Goal: Task Accomplishment & Management: Manage account settings

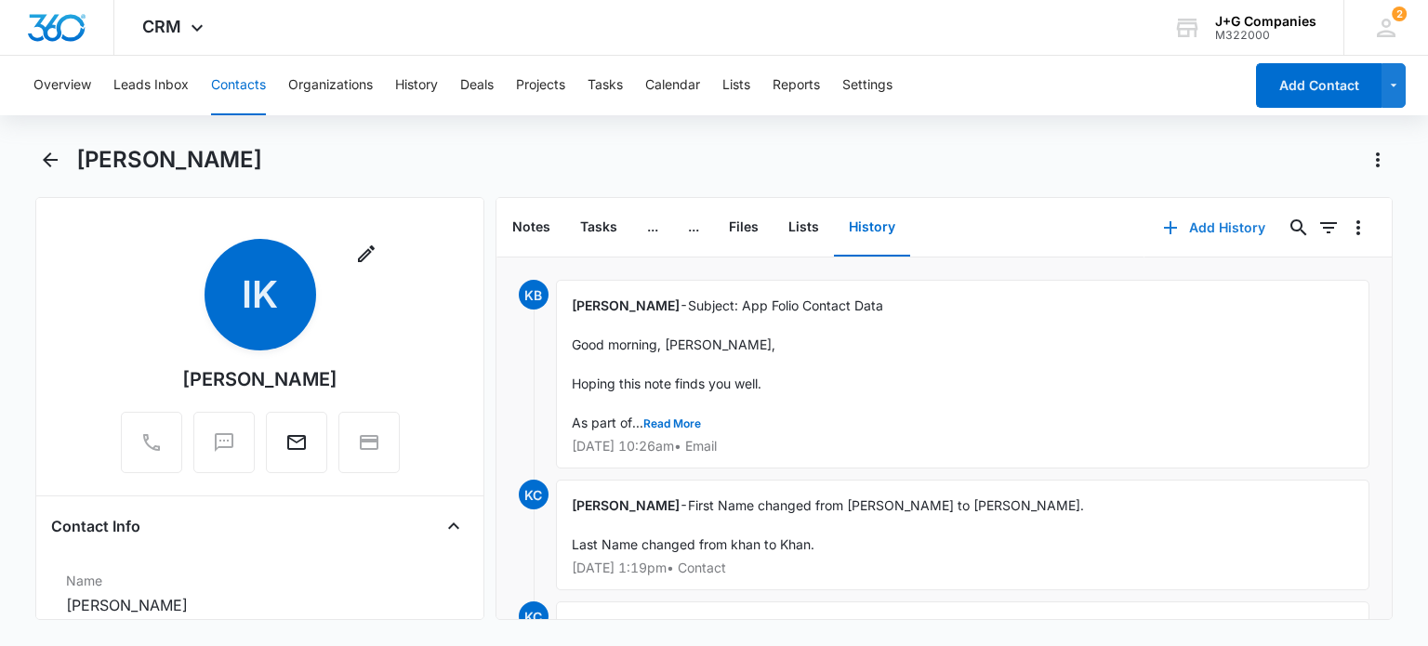
scroll to position [523, 0]
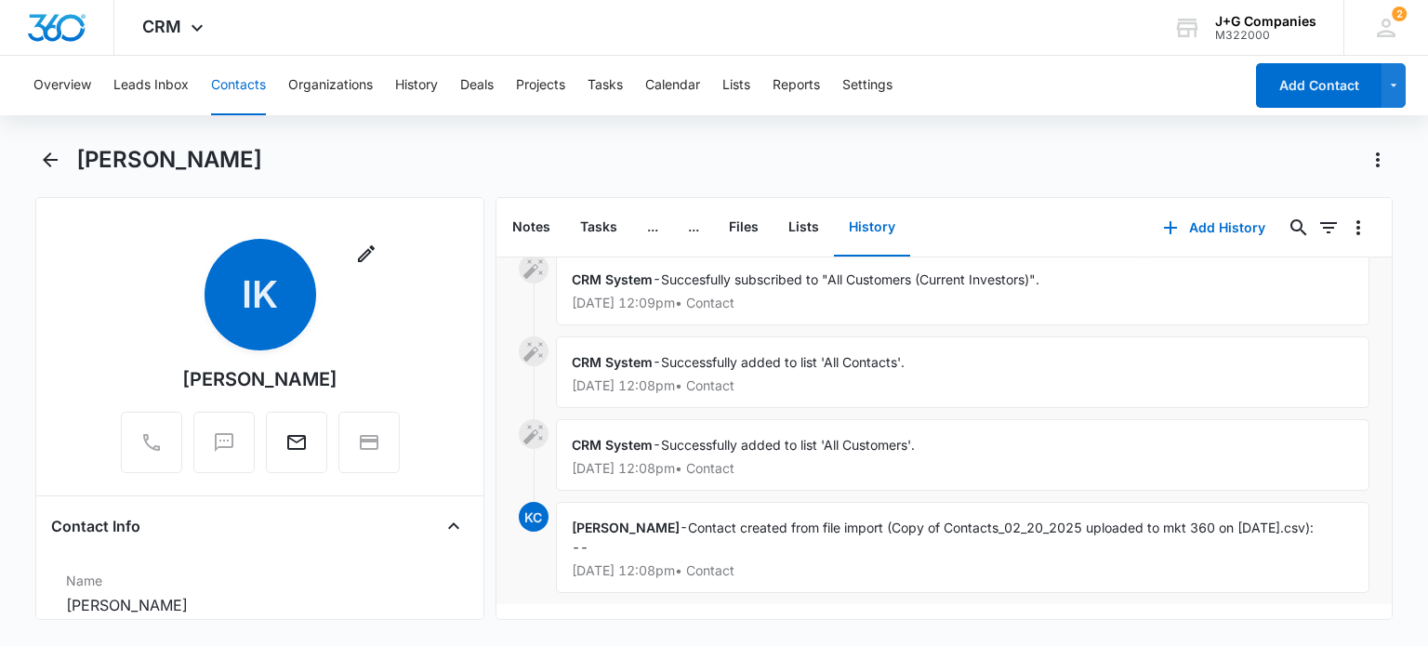
click at [230, 82] on button "Contacts" at bounding box center [238, 85] width 55 height 59
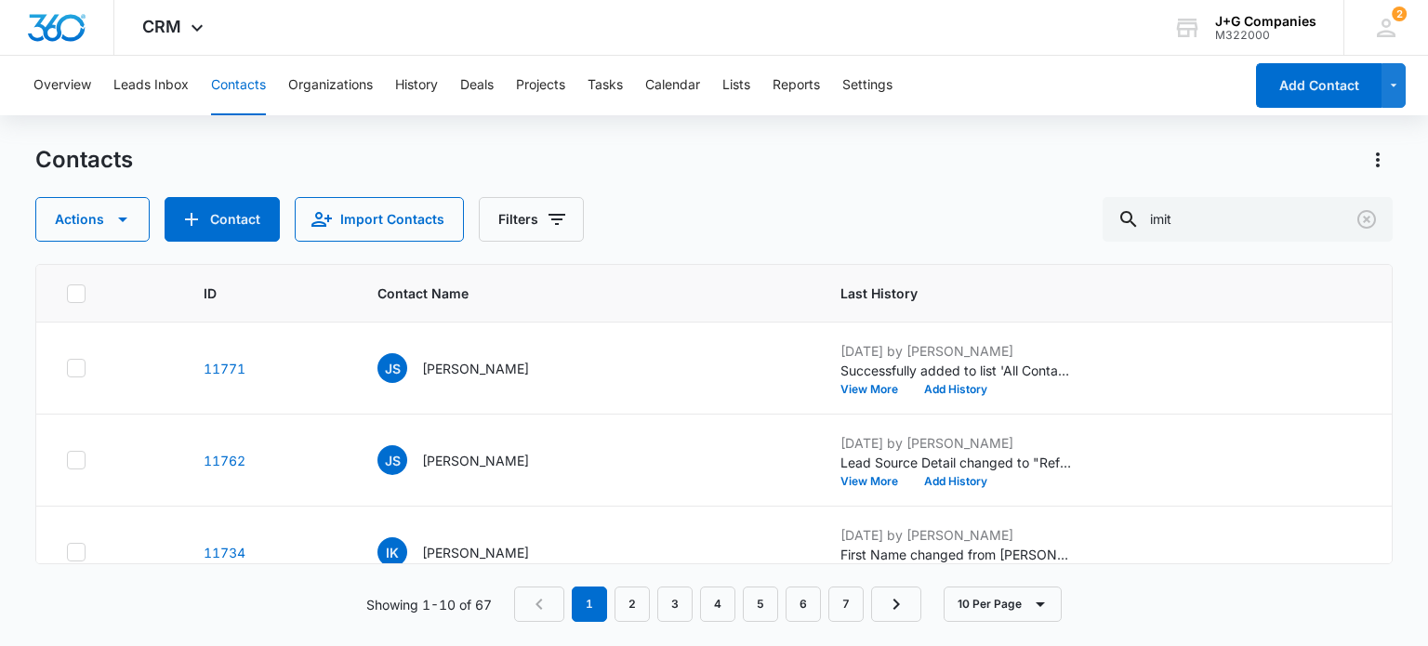
scroll to position [186, 0]
drag, startPoint x: 1207, startPoint y: 215, endPoint x: 1041, endPoint y: 211, distance: 166.4
click at [1066, 204] on div "Actions Contact Import Contacts Filters imit" at bounding box center [713, 219] width 1356 height 45
type input "shann"
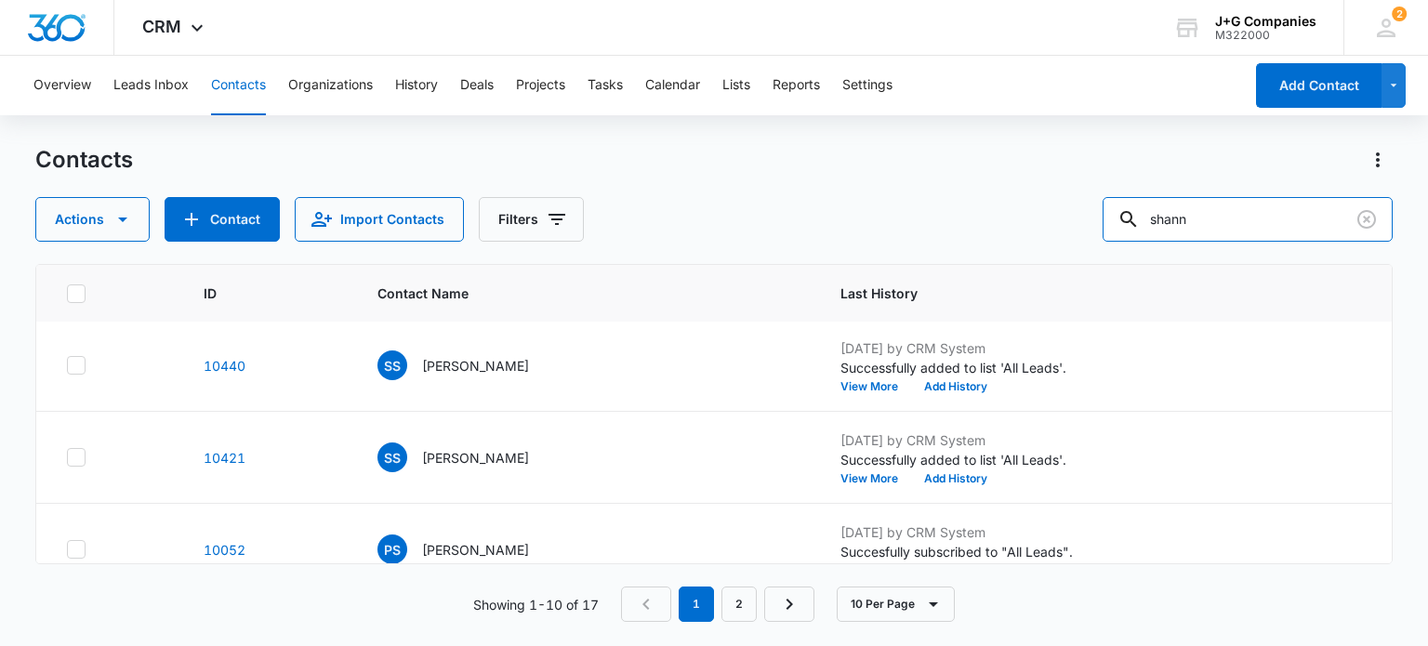
scroll to position [465, 0]
click at [448, 358] on p "[PERSON_NAME]" at bounding box center [475, 364] width 107 height 20
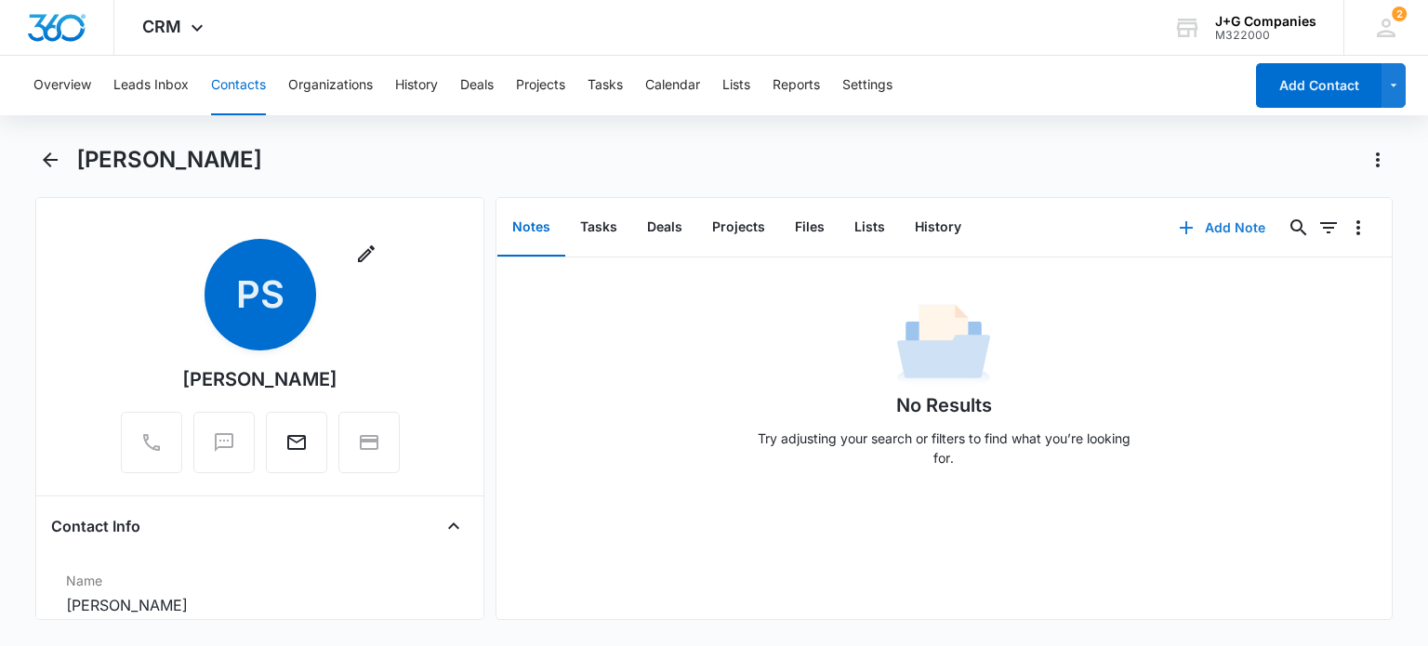
click at [1216, 222] on button "Add Note" at bounding box center [1222, 227] width 124 height 45
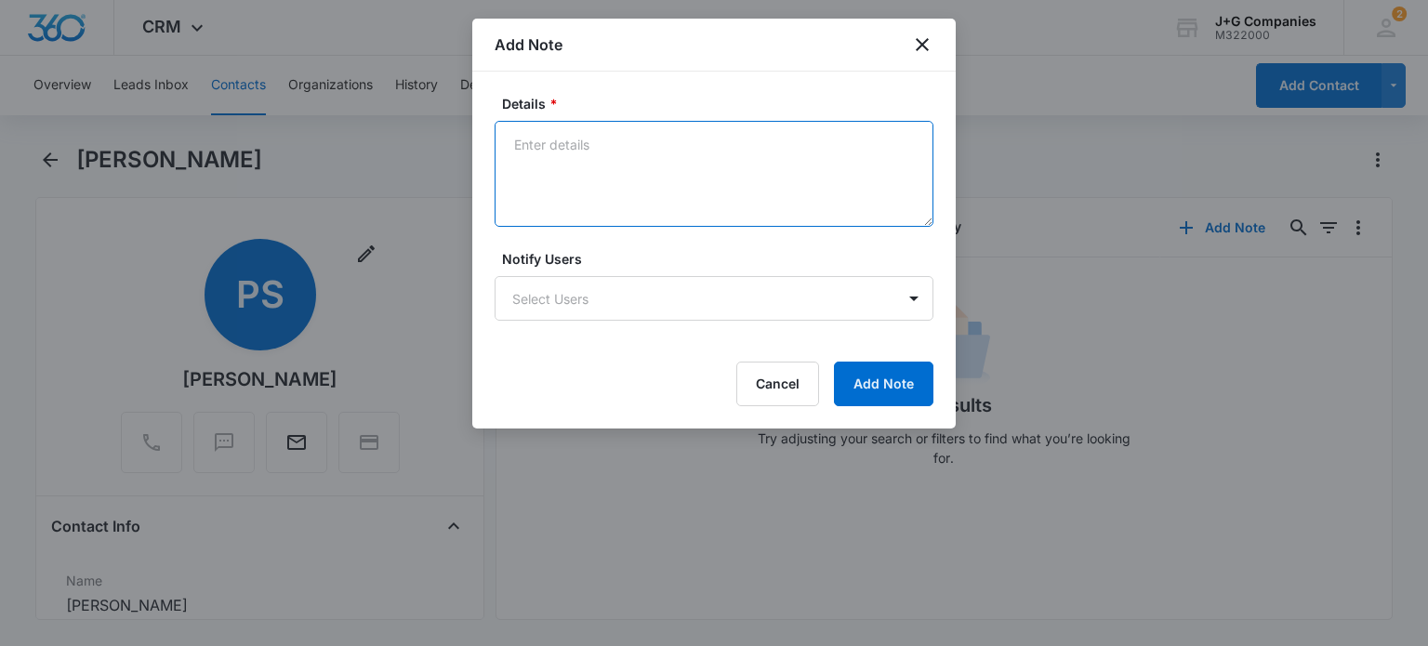
click at [649, 137] on textarea "Details *" at bounding box center [713, 174] width 439 height 106
type textarea "M"
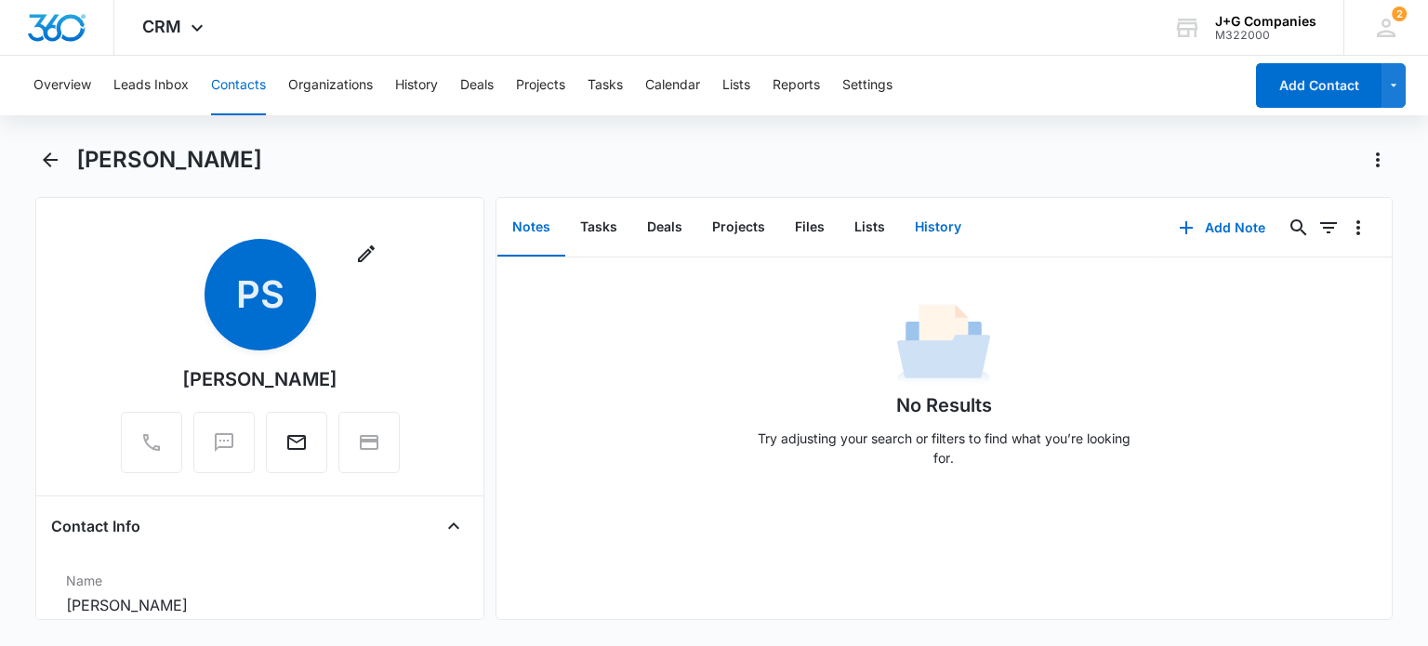
click at [932, 217] on button "History" at bounding box center [938, 228] width 76 height 58
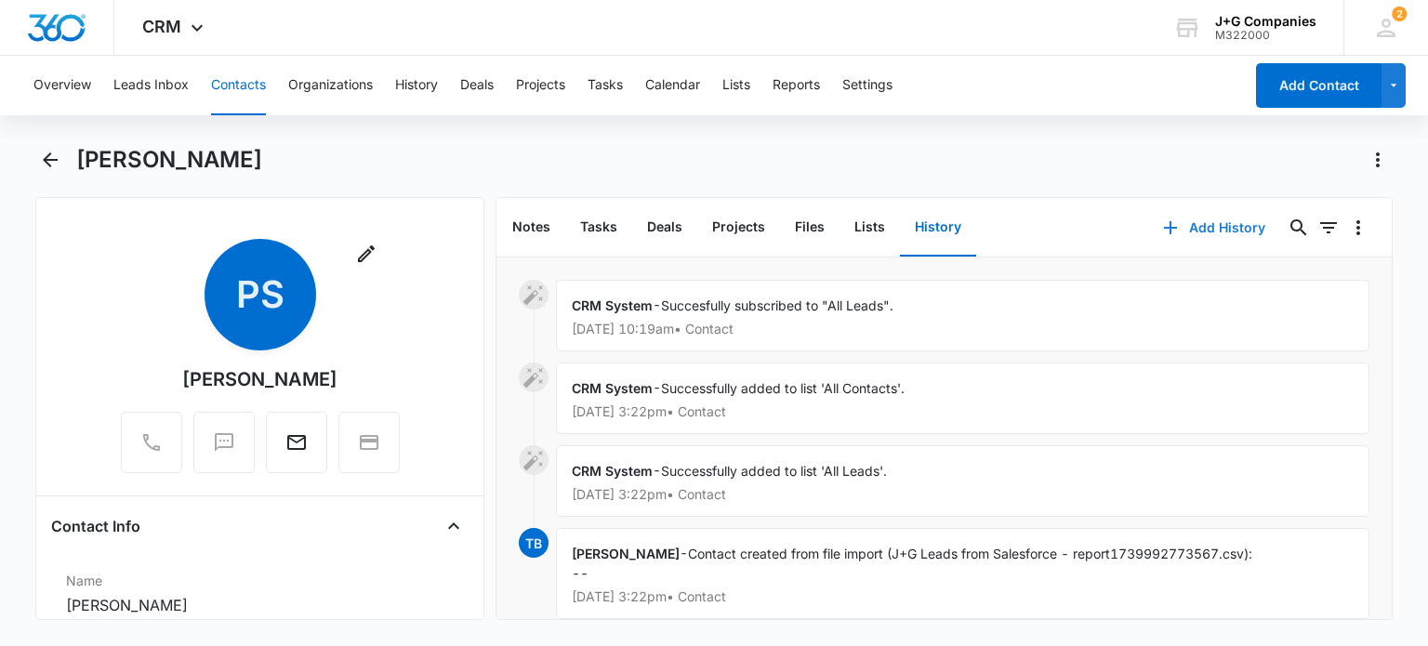
click at [1208, 220] on button "Add History" at bounding box center [1213, 227] width 139 height 45
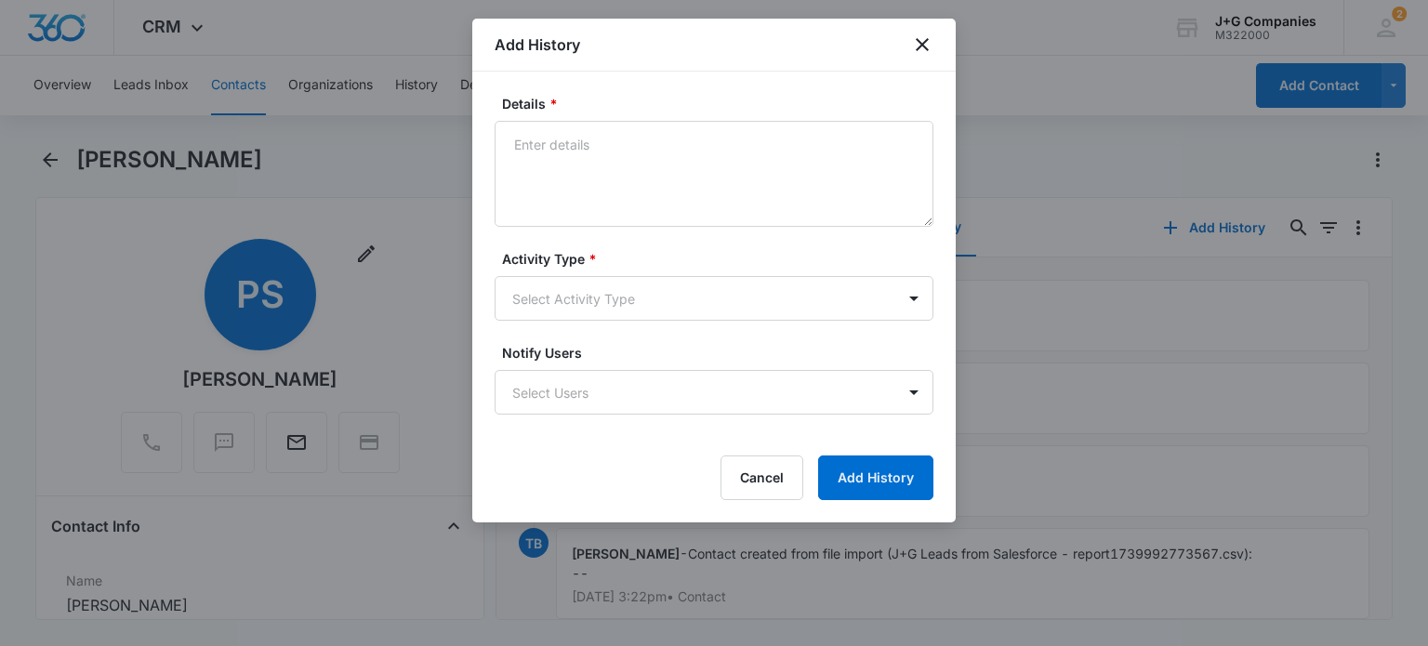
click at [933, 45] on div "Add History" at bounding box center [713, 45] width 483 height 53
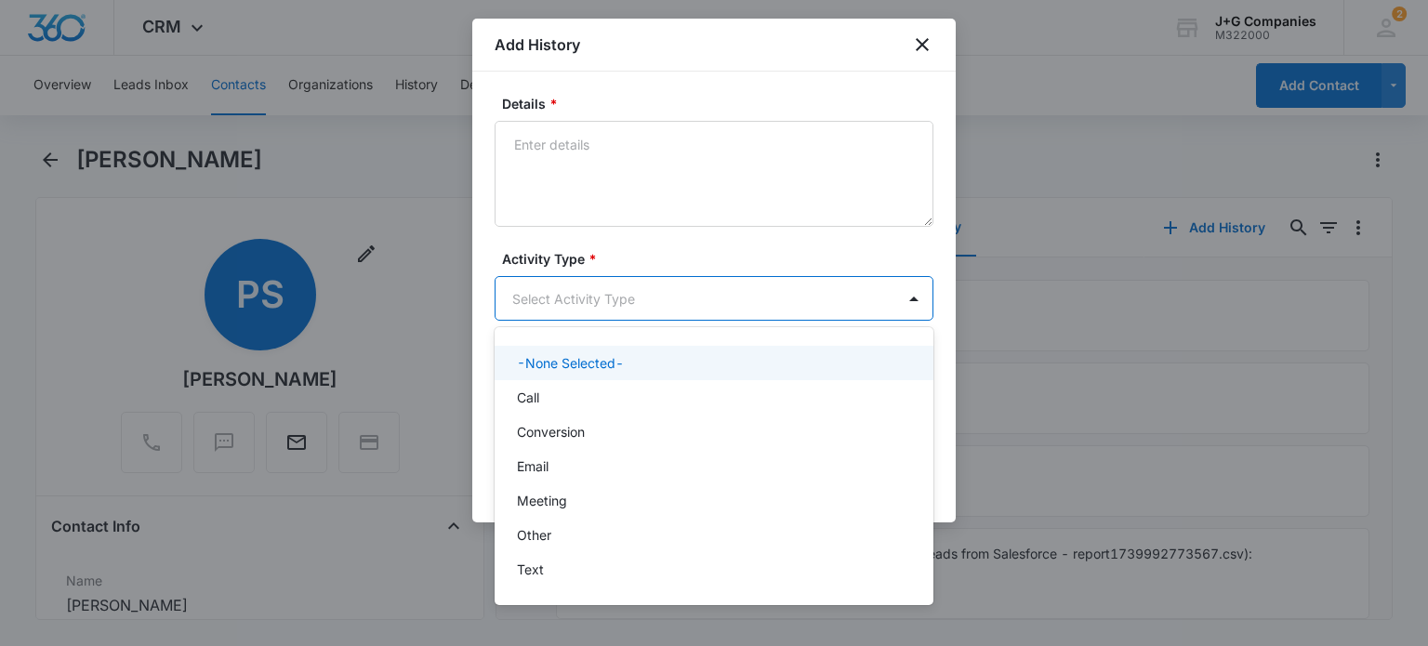
click at [693, 296] on body "CRM Apps Reputation Forms CRM Email Social Content Intelligence Files Brand Set…" at bounding box center [714, 323] width 1428 height 646
click at [693, 296] on div at bounding box center [714, 323] width 1428 height 646
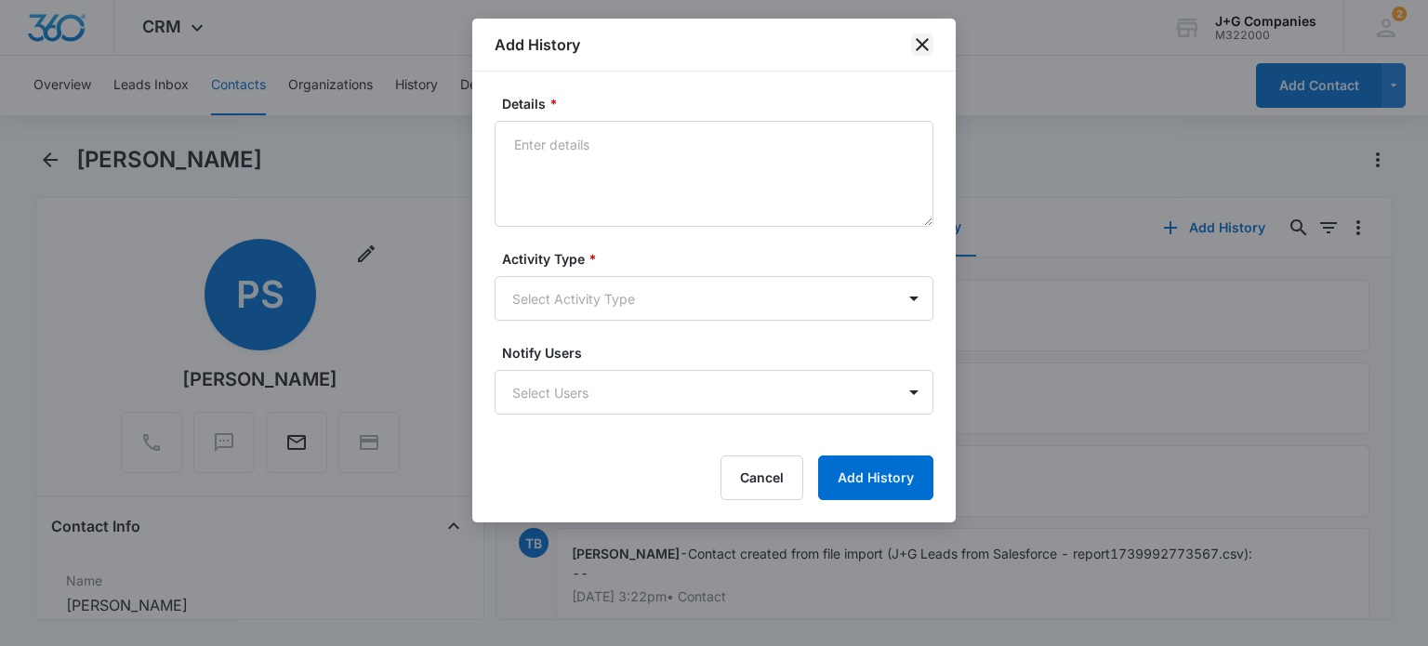
click at [918, 38] on icon "close" at bounding box center [922, 44] width 22 height 22
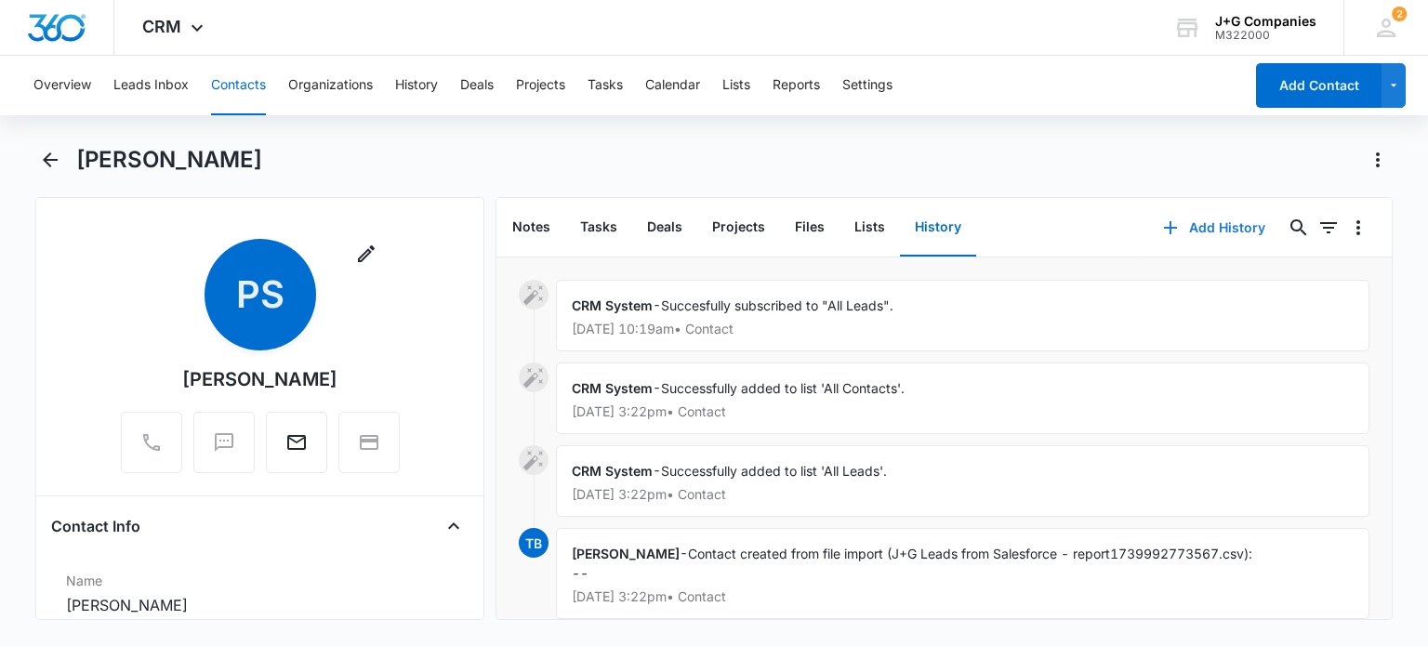
click at [1206, 222] on button "Add History" at bounding box center [1213, 227] width 139 height 45
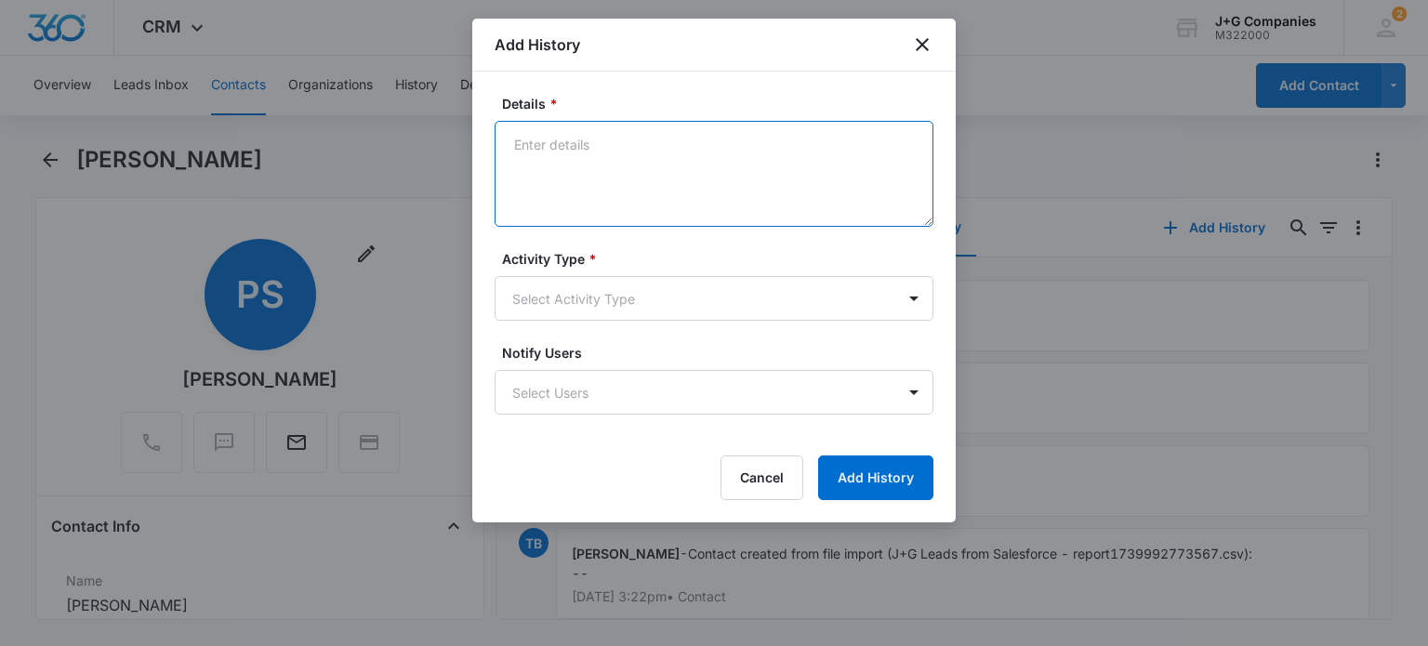
click at [638, 143] on textarea "Details *" at bounding box center [713, 174] width 439 height 106
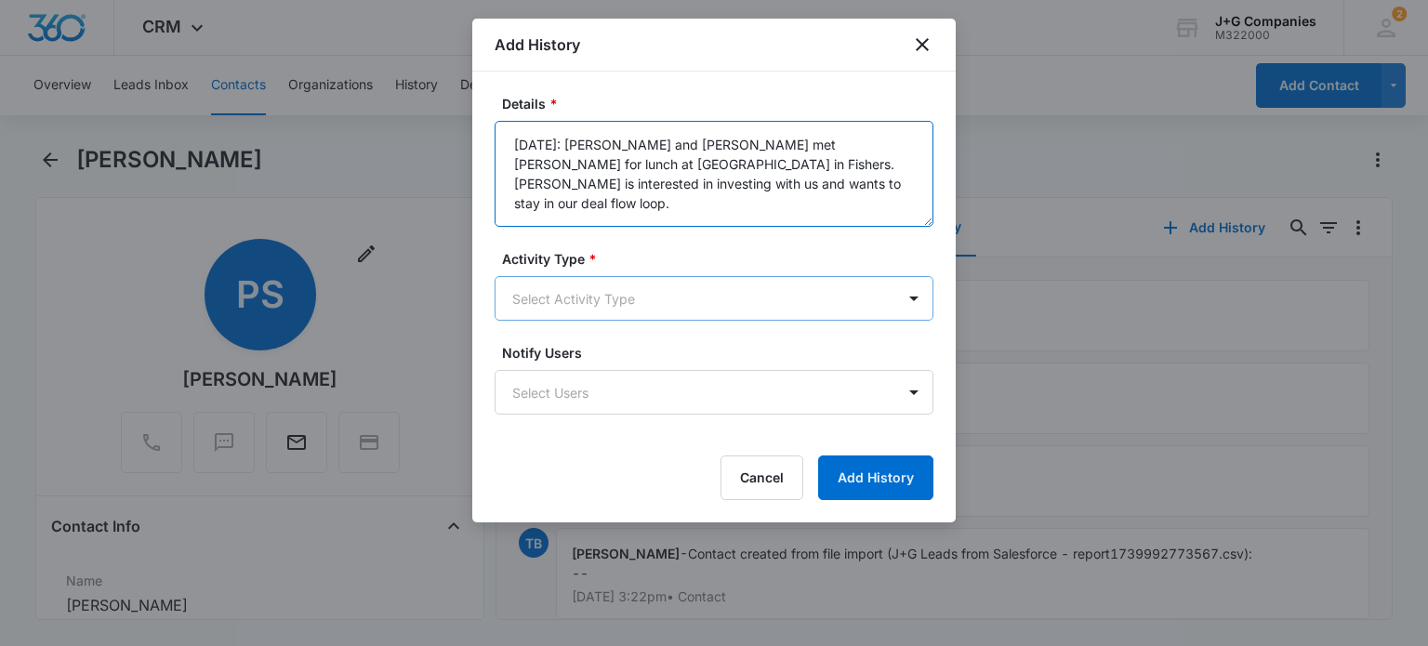
type textarea "[DATE]: [PERSON_NAME] and [PERSON_NAME] met [PERSON_NAME] for lunch at [GEOGRAP…"
click at [587, 287] on body "CRM Apps Reputation Forms CRM Email Social Content Intelligence Files Brand Set…" at bounding box center [714, 323] width 1428 height 646
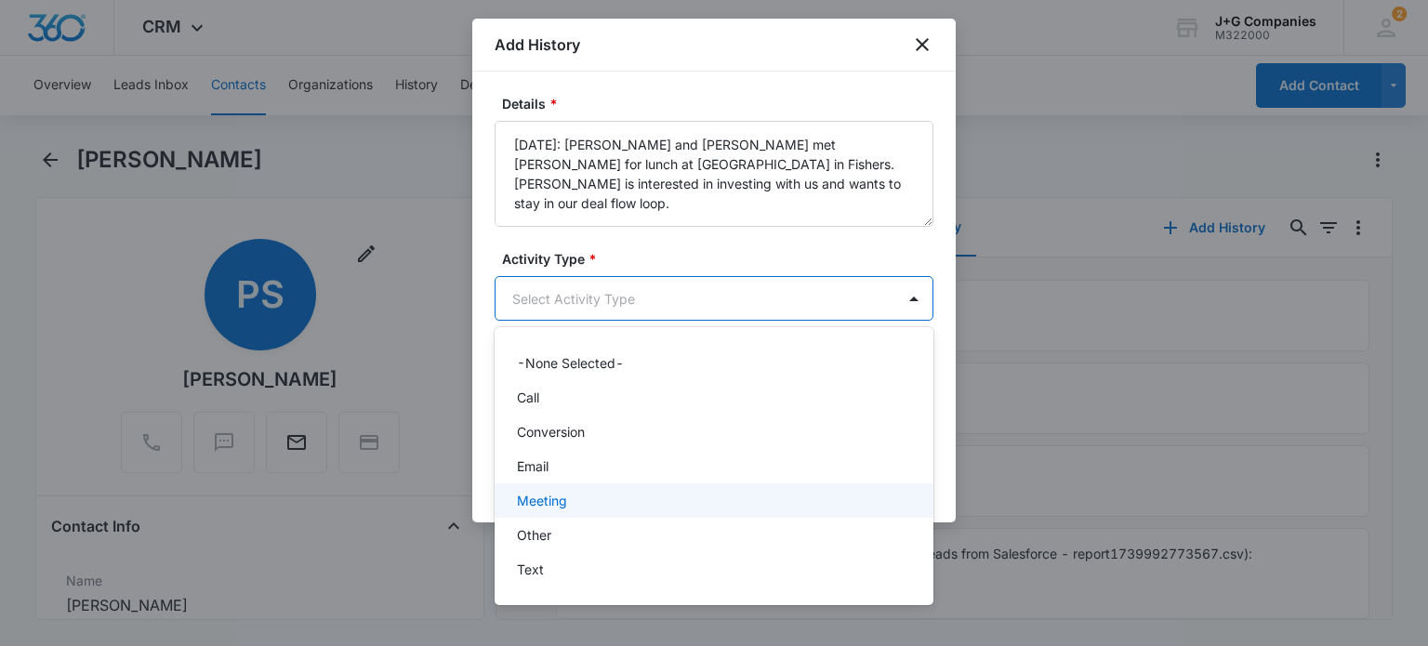
click at [546, 502] on p "Meeting" at bounding box center [542, 501] width 50 height 20
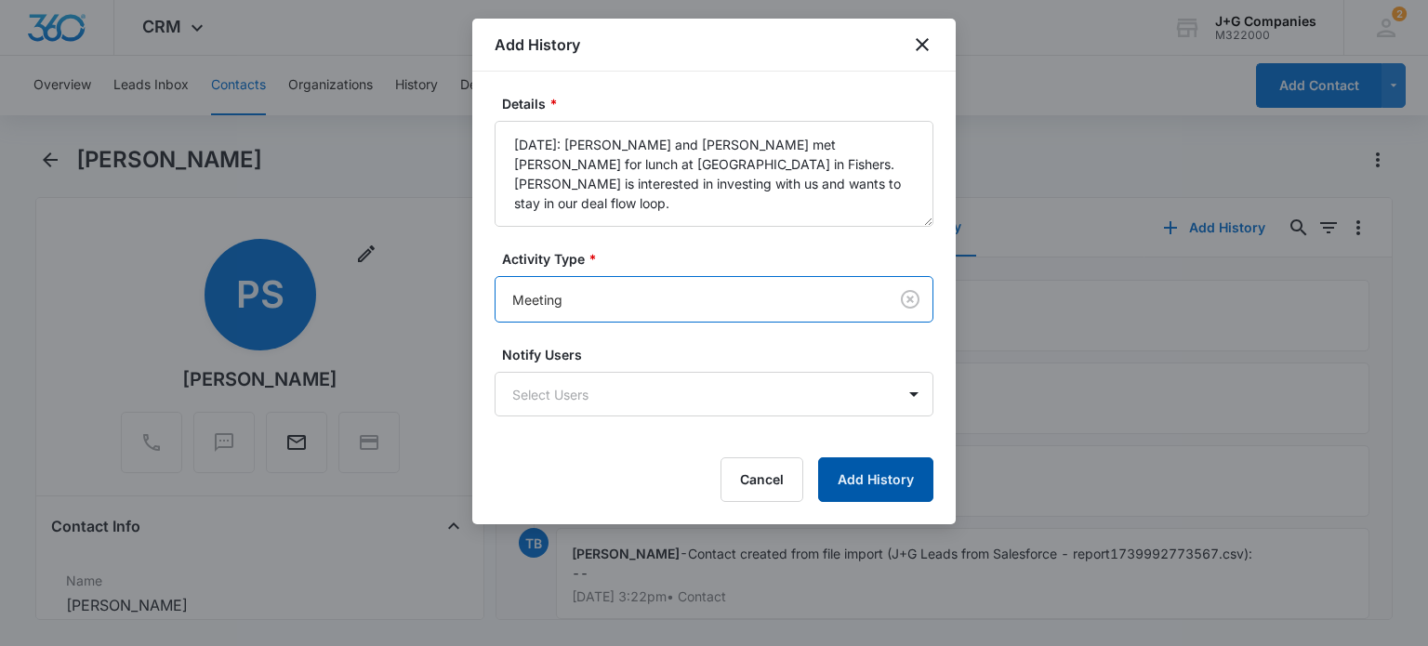
click at [882, 478] on button "Add History" at bounding box center [875, 479] width 115 height 45
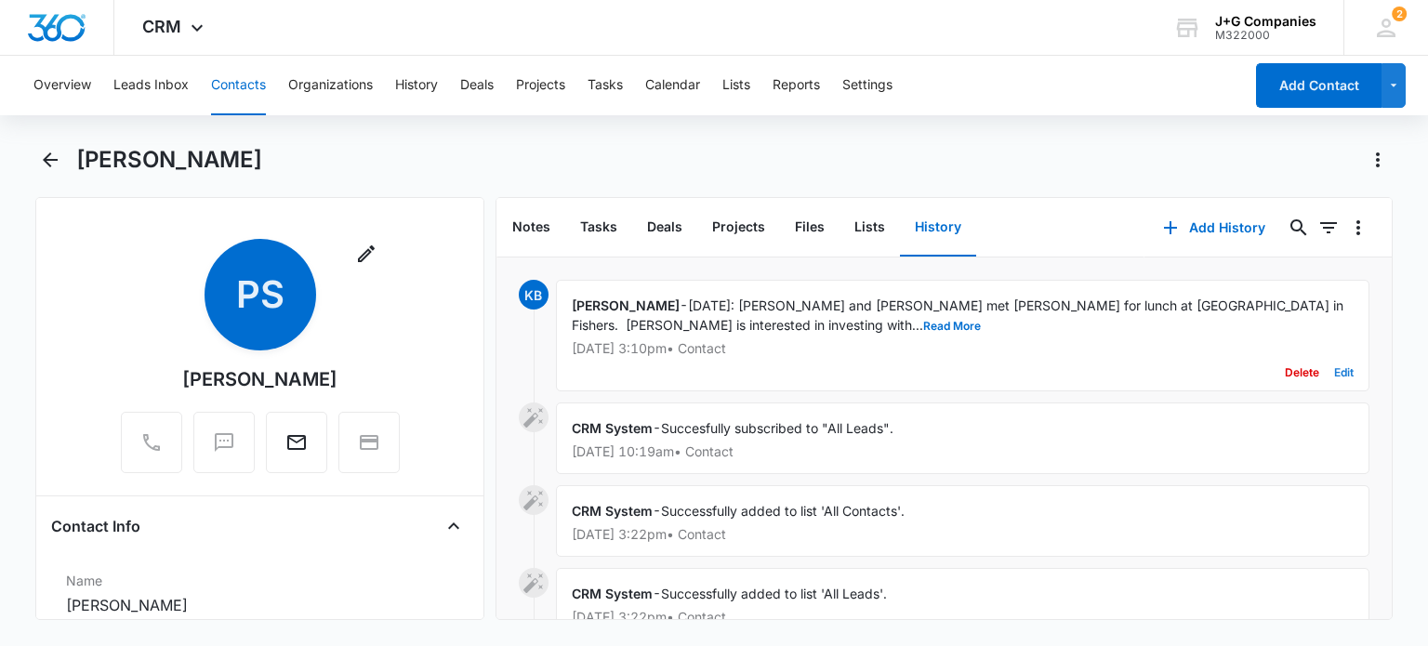
click at [1335, 355] on button "Edit" at bounding box center [1344, 372] width 20 height 35
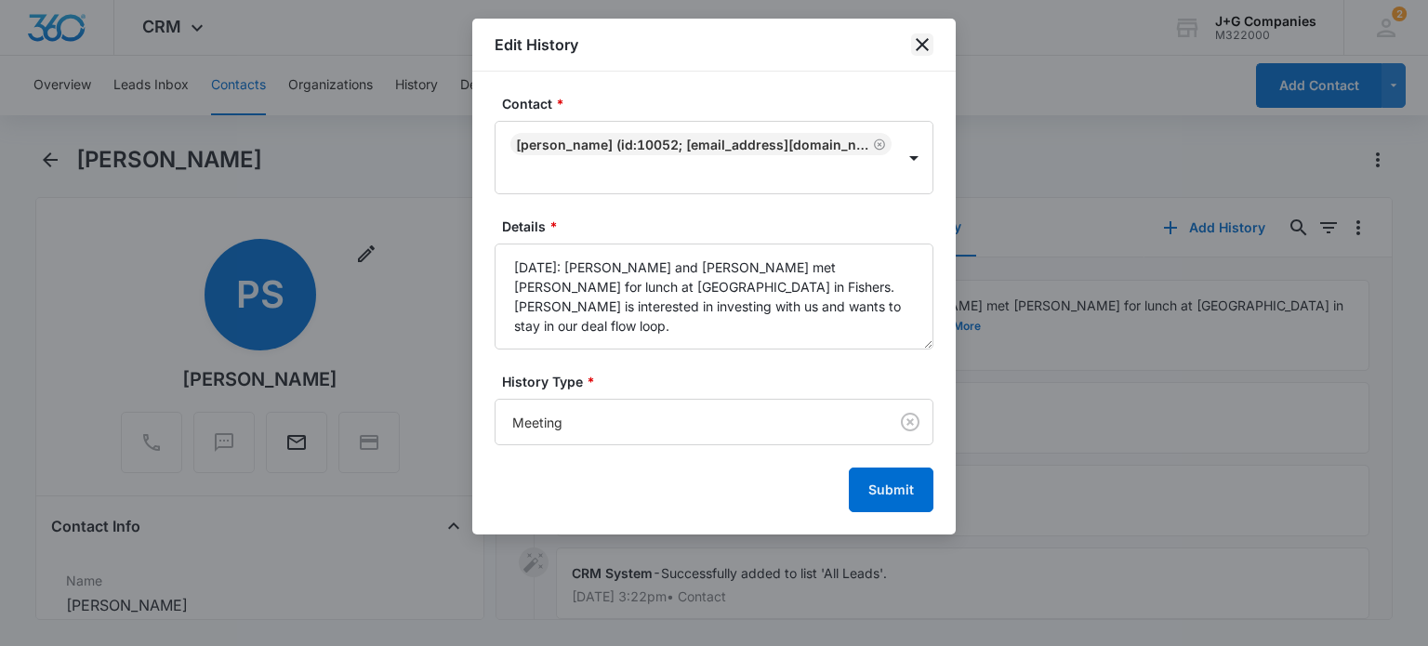
click at [929, 40] on icon "close" at bounding box center [922, 44] width 22 height 22
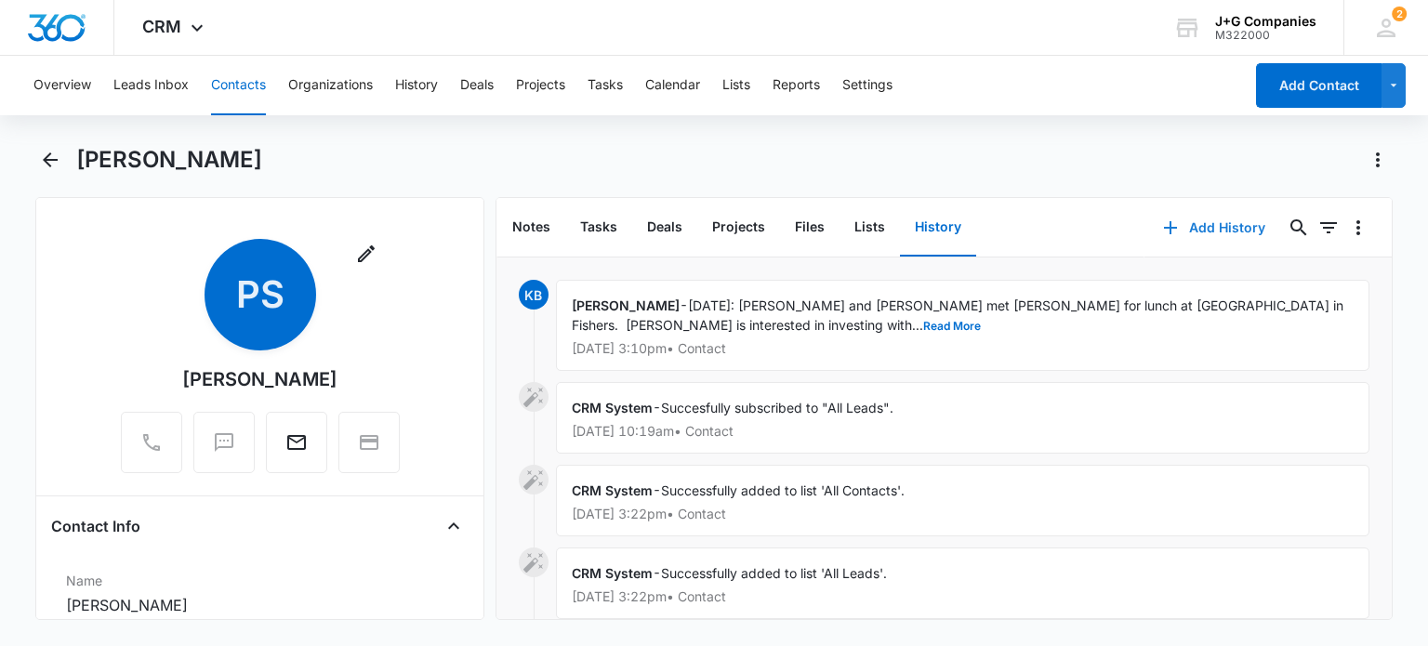
click at [1200, 224] on button "Add History" at bounding box center [1213, 227] width 139 height 45
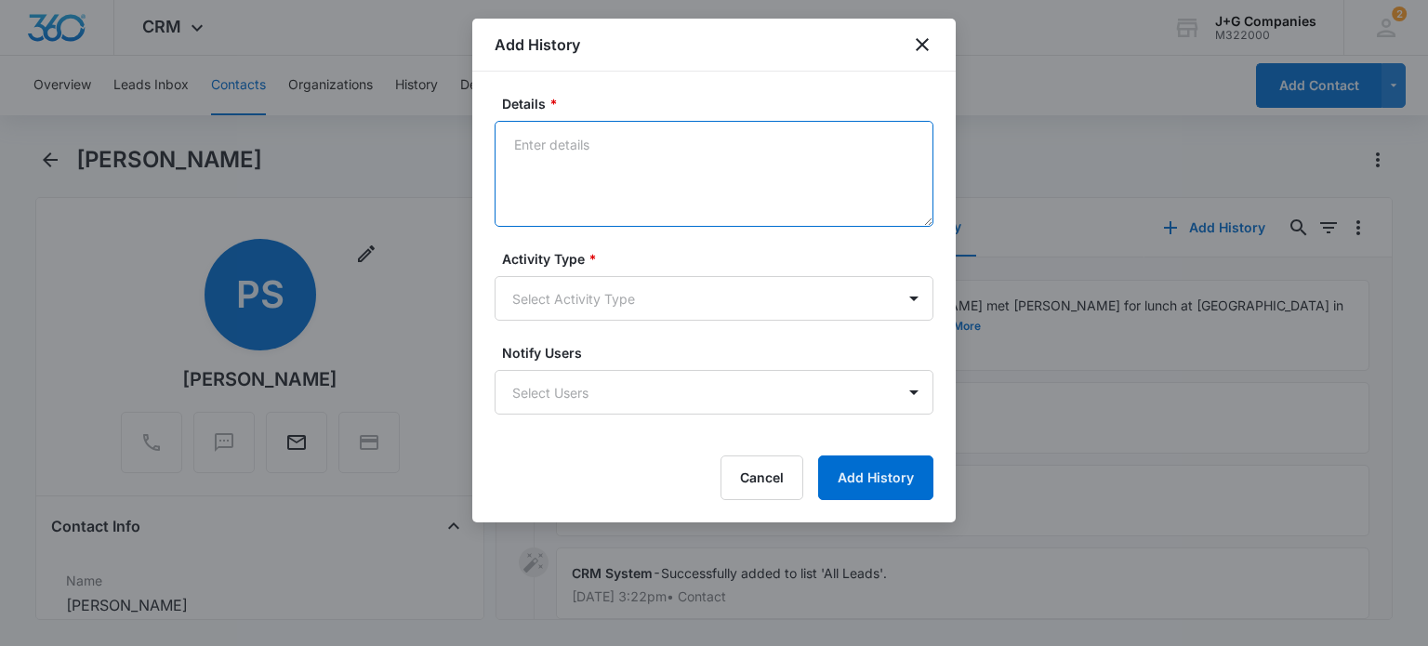
click at [574, 142] on textarea "Details *" at bounding box center [713, 174] width 439 height 106
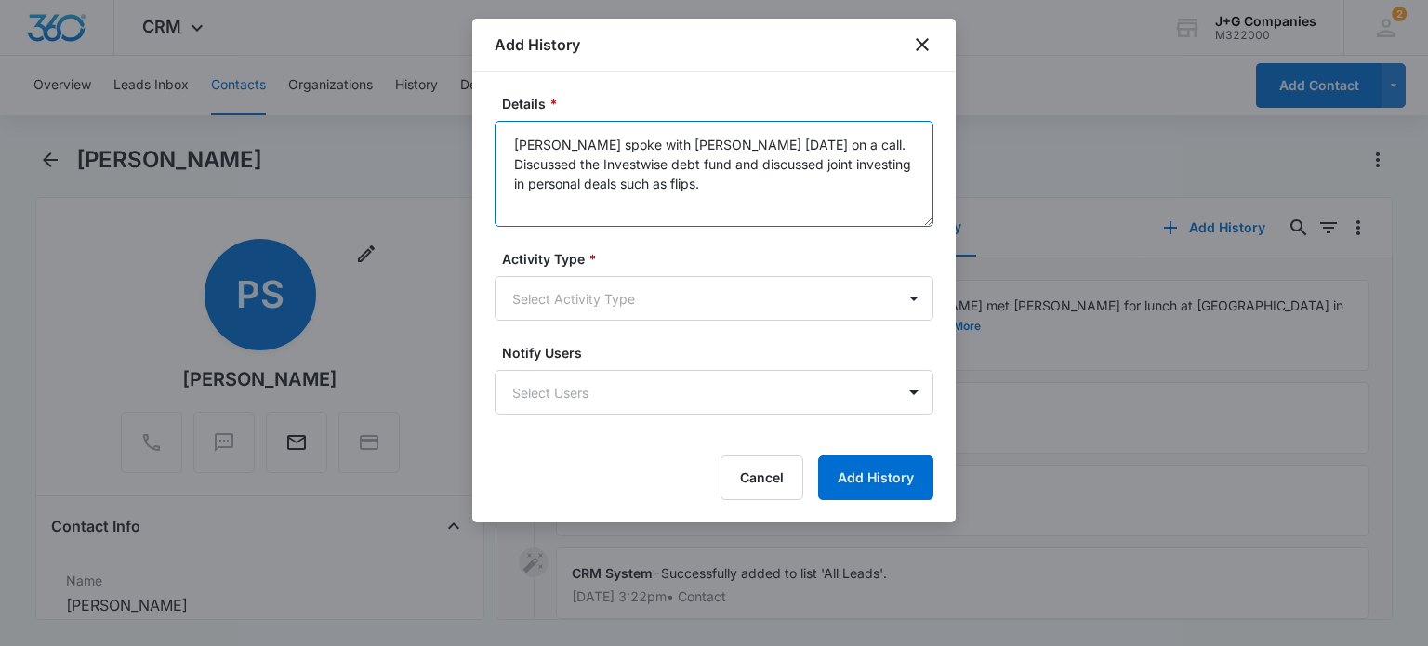
click at [670, 162] on textarea "[PERSON_NAME] spoke with [PERSON_NAME] [DATE] on a call. Discussed the Investwi…" at bounding box center [713, 174] width 439 height 106
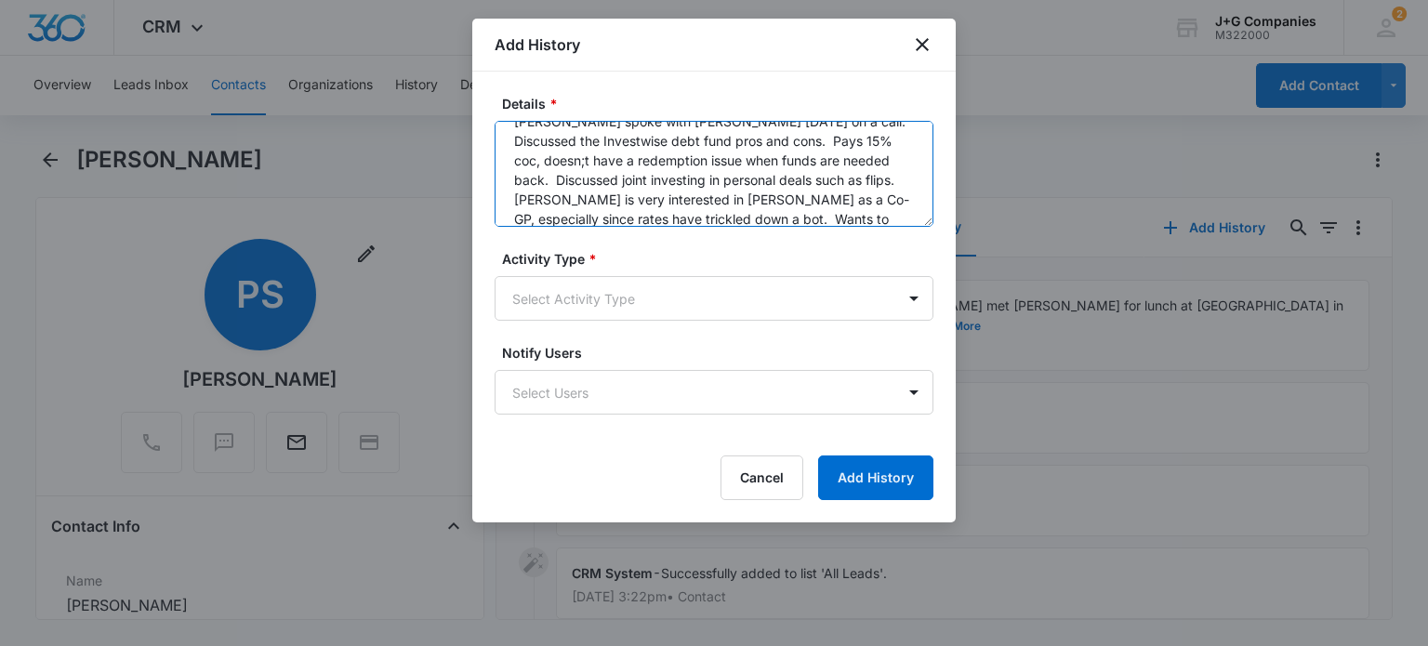
scroll to position [44, 0]
click at [785, 192] on textarea "[PERSON_NAME] spoke with [PERSON_NAME] [DATE] on a call. Discussed the Investwi…" at bounding box center [713, 174] width 439 height 106
type textarea "[PERSON_NAME] spoke with [PERSON_NAME] [DATE] on a call. Discussed the Investwi…"
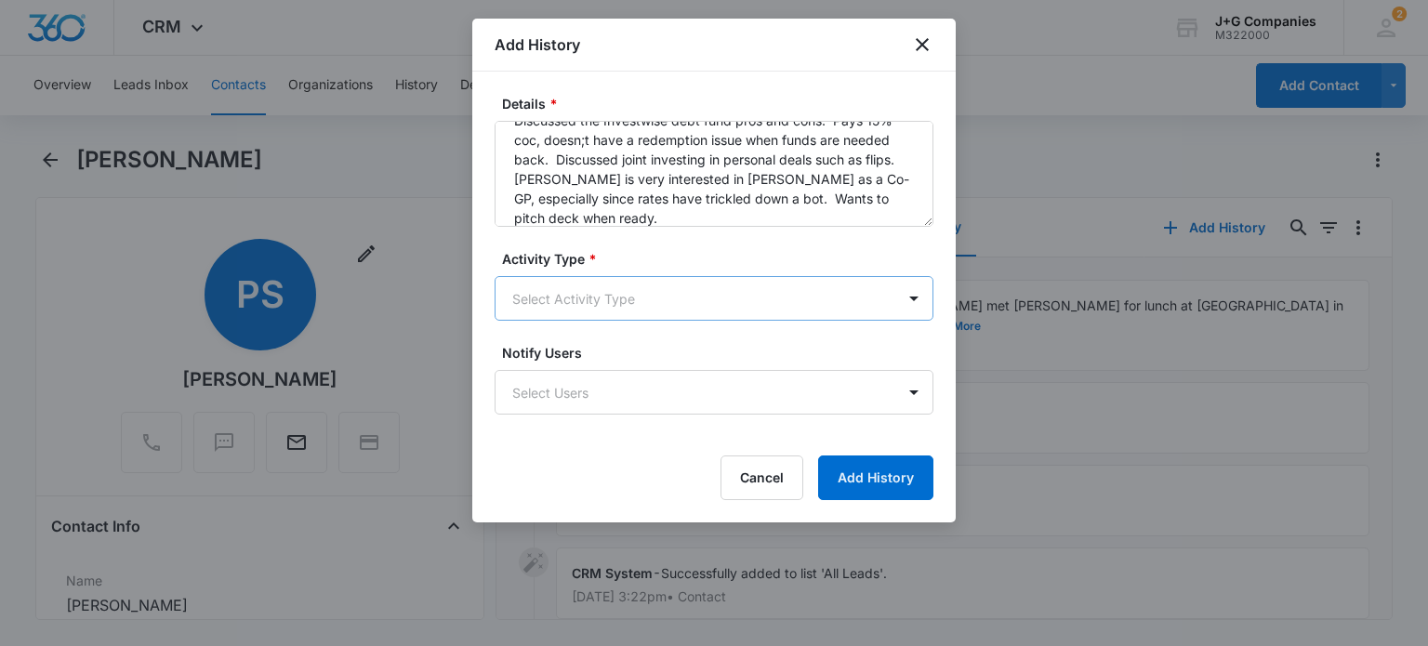
click at [662, 297] on body "CRM Apps Reputation Forms CRM Email Social Content Intelligence Files Brand Set…" at bounding box center [714, 323] width 1428 height 646
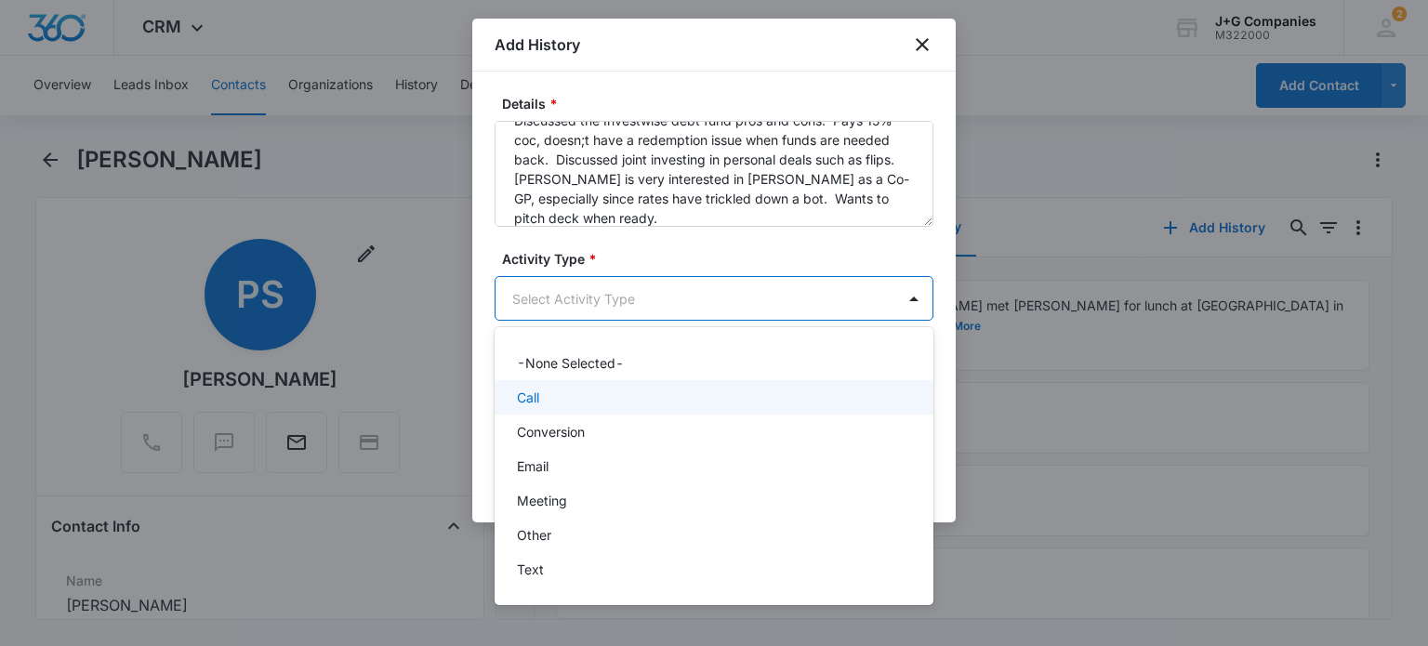
click at [532, 398] on p "Call" at bounding box center [528, 398] width 22 height 20
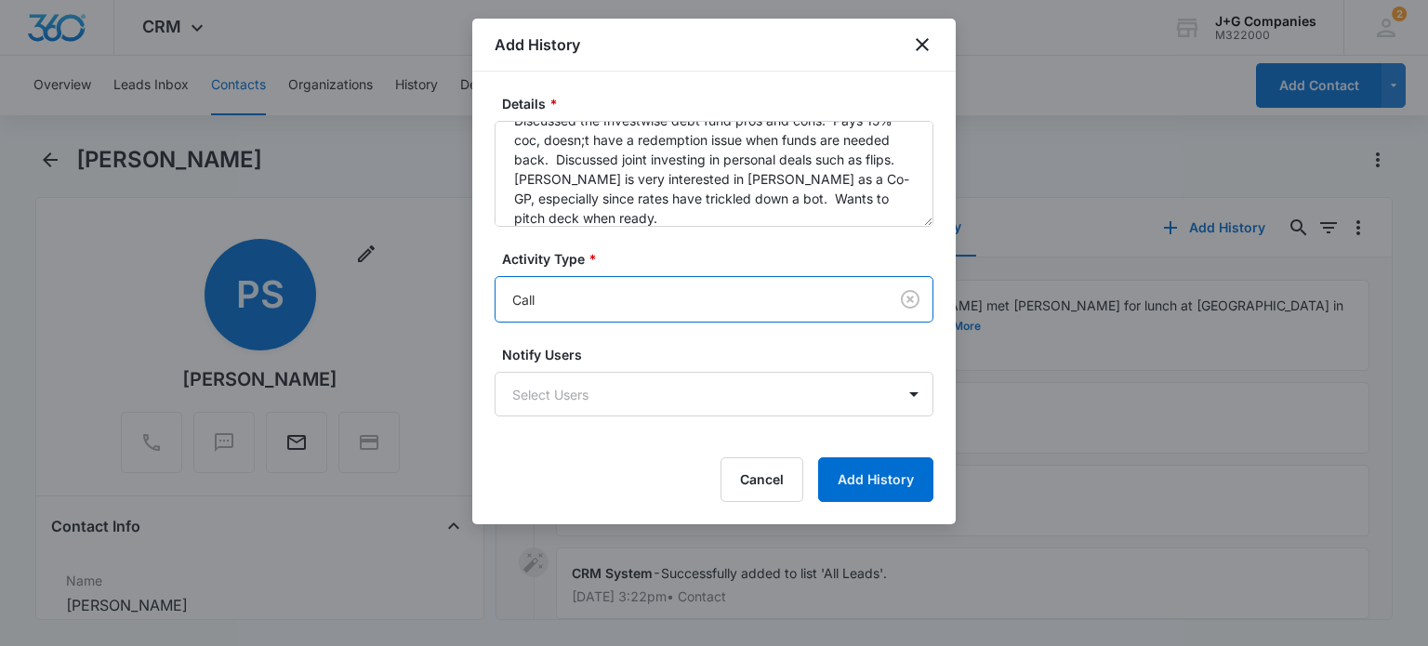
click at [557, 302] on body "CRM Apps Reputation Forms CRM Email Social Content Intelligence Files Brand Set…" at bounding box center [714, 323] width 1428 height 646
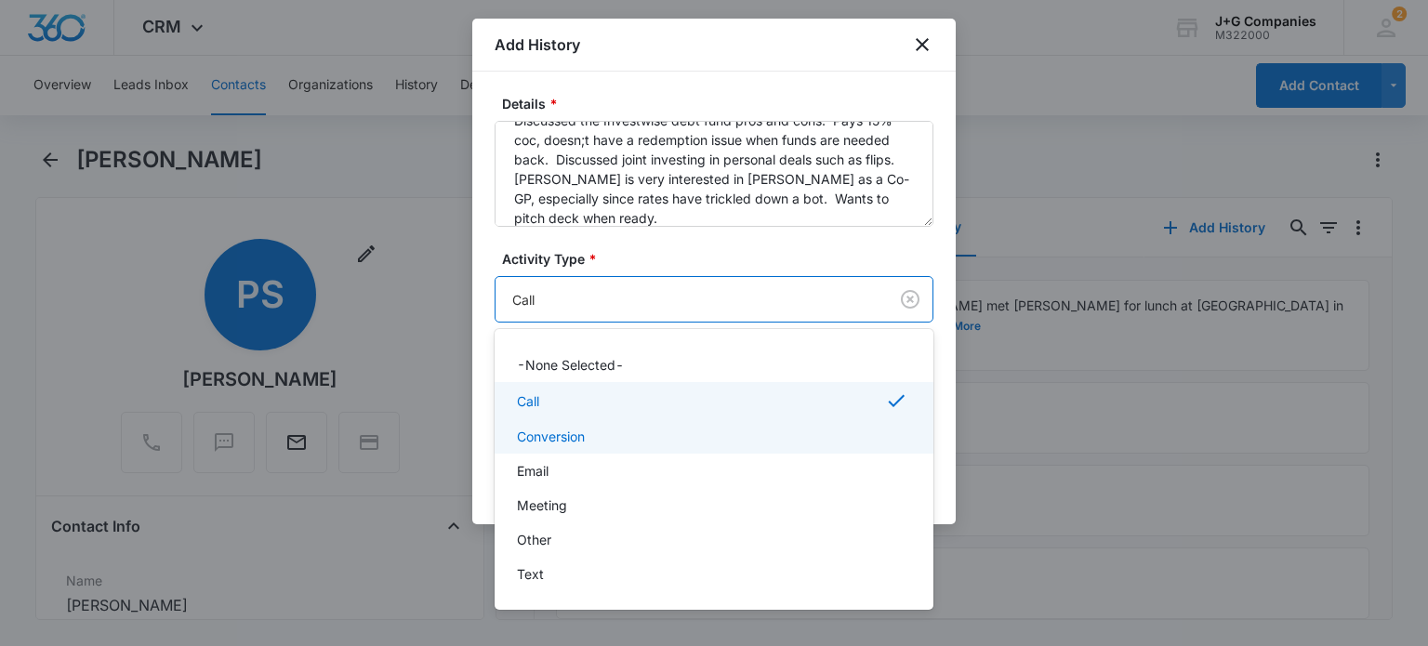
click at [555, 428] on p "Conversion" at bounding box center [551, 437] width 68 height 20
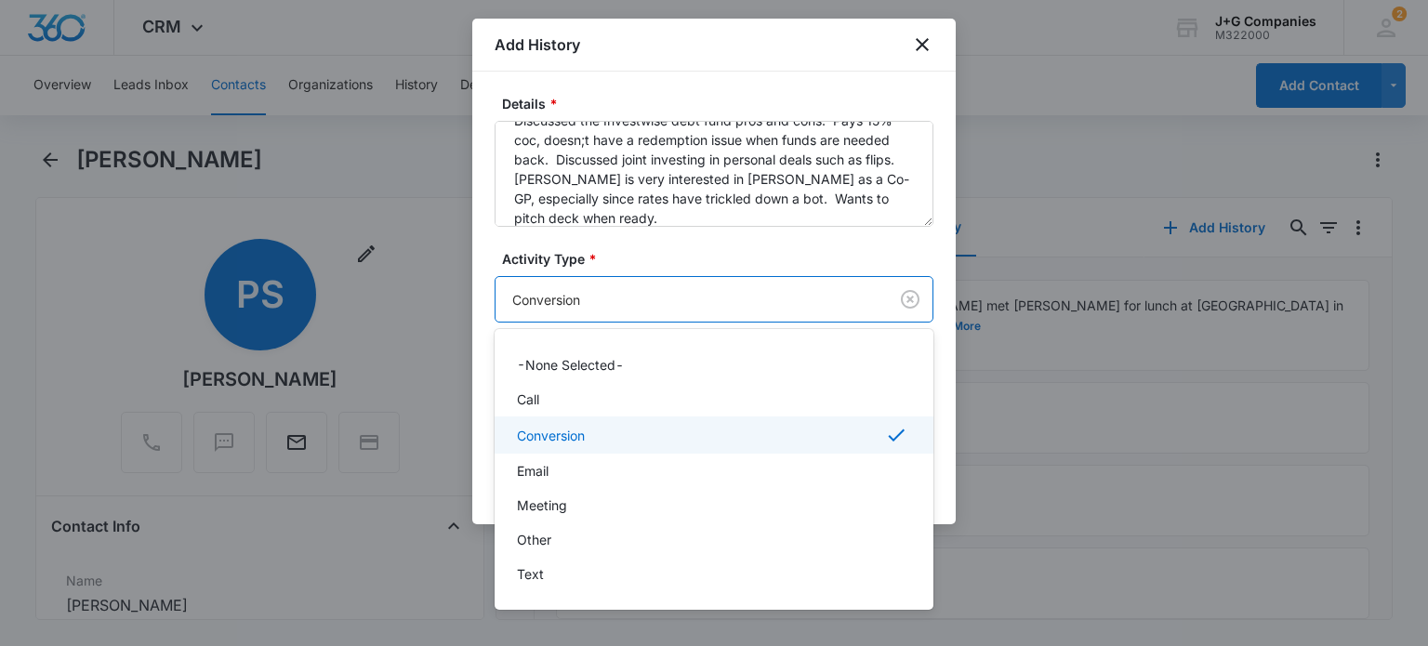
click at [556, 302] on body "CRM Apps Reputation Forms CRM Email Social Content Intelligence Files Brand Set…" at bounding box center [714, 323] width 1428 height 646
click at [543, 393] on div "Call" at bounding box center [712, 399] width 390 height 20
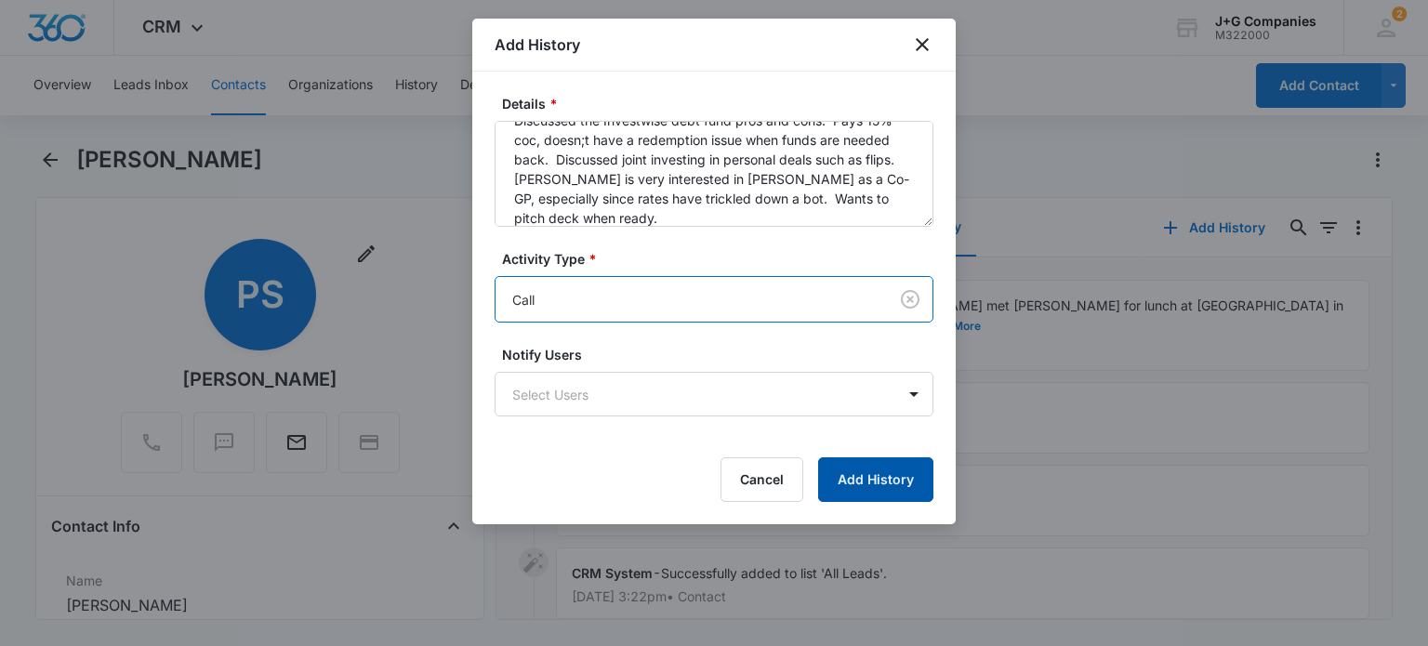
click at [871, 472] on button "Add History" at bounding box center [875, 479] width 115 height 45
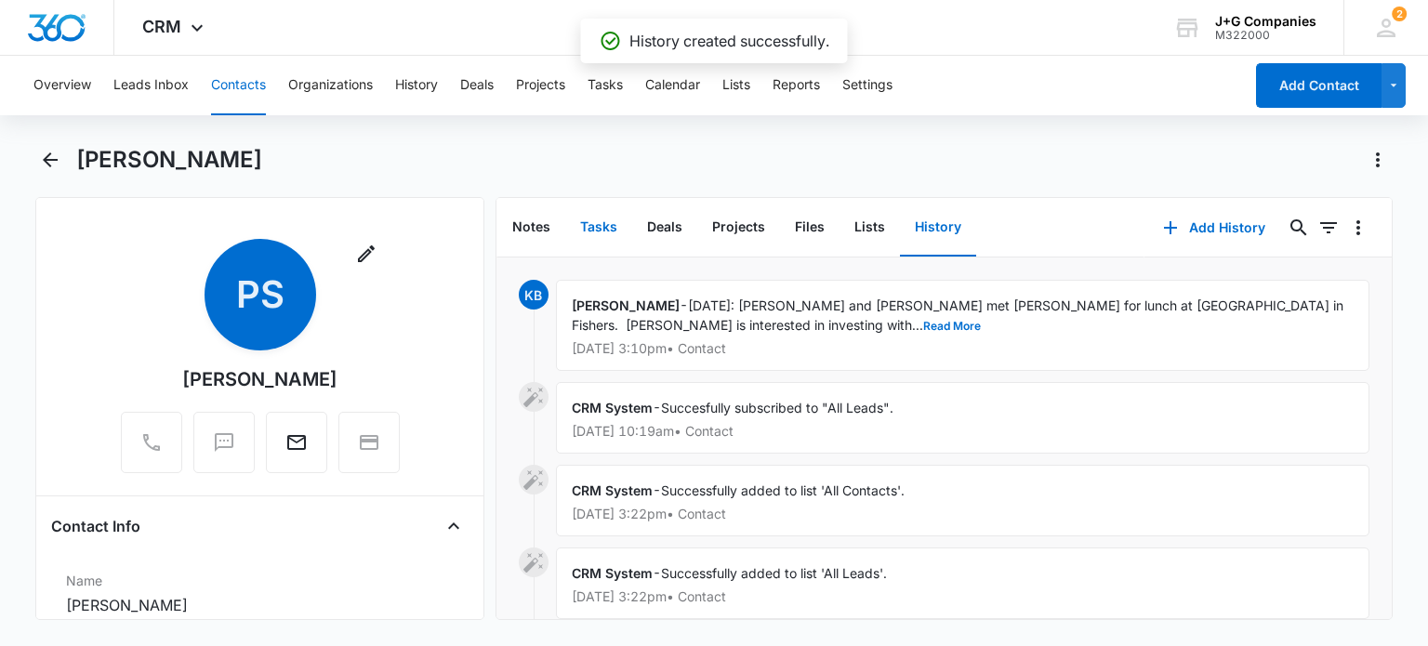
click at [592, 226] on button "Tasks" at bounding box center [598, 228] width 67 height 58
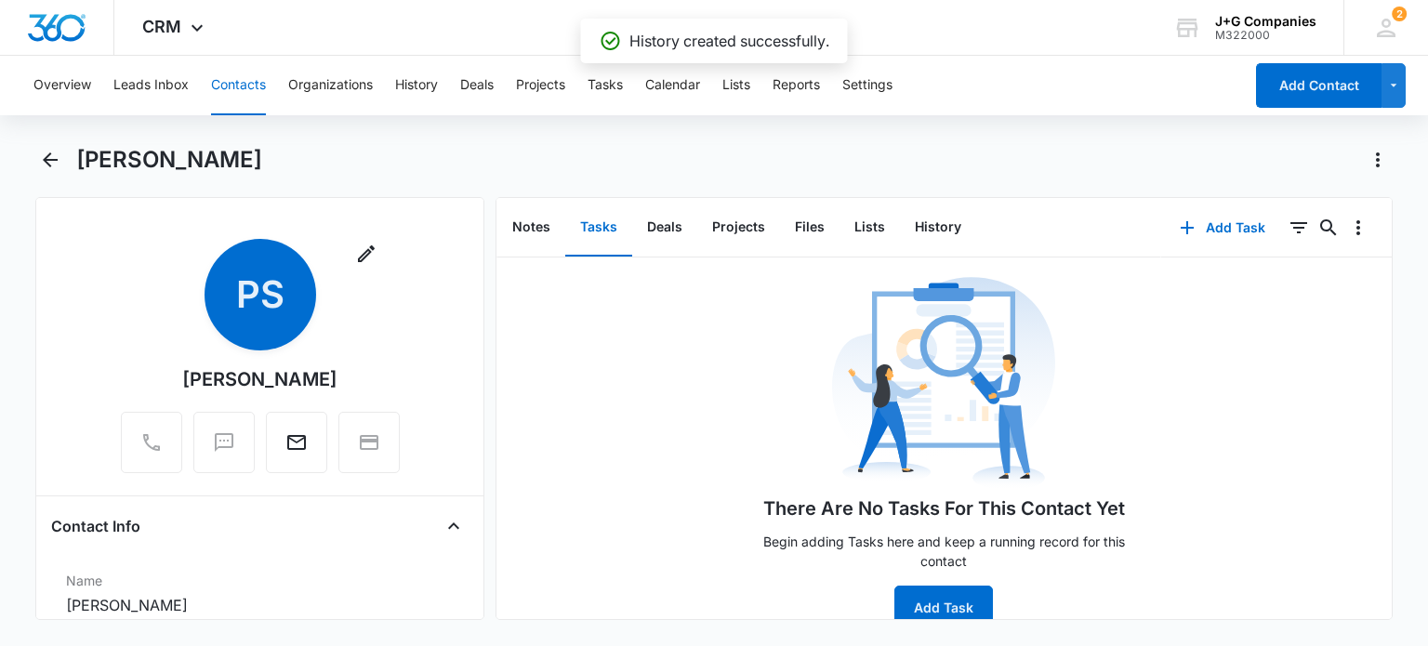
scroll to position [52, 0]
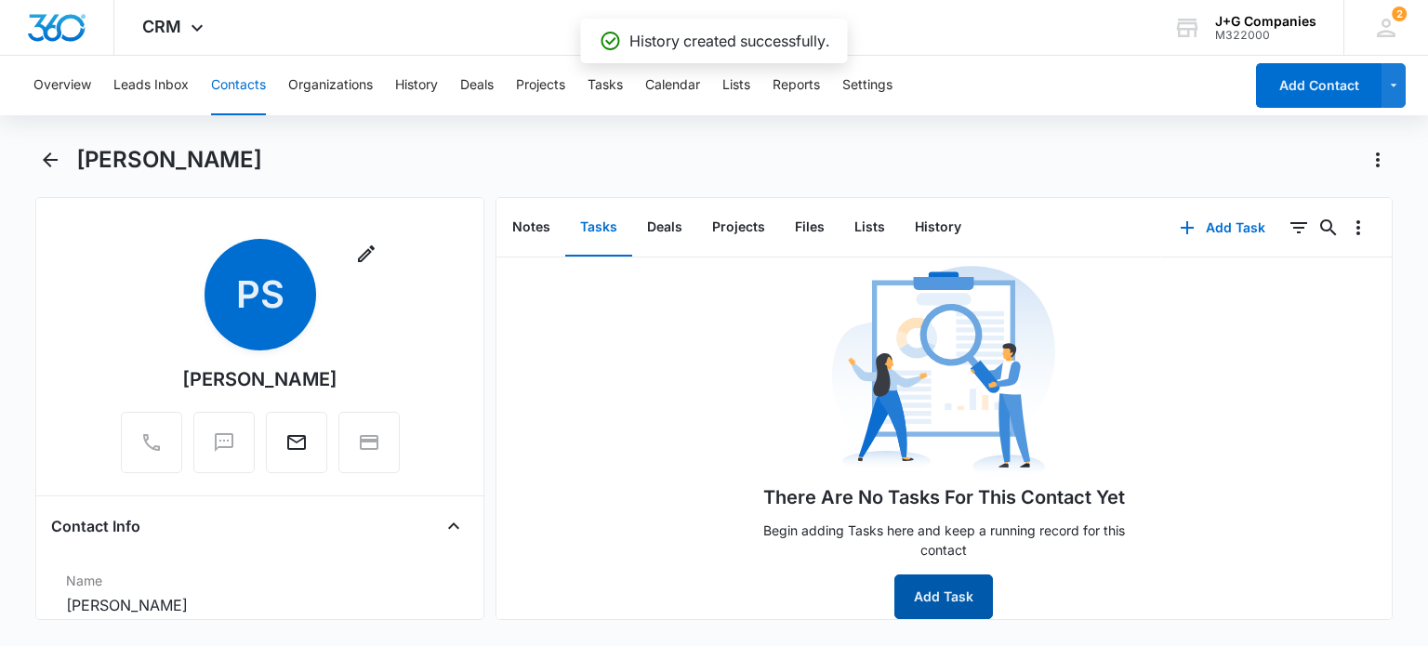
click at [945, 591] on button "Add Task" at bounding box center [943, 596] width 99 height 45
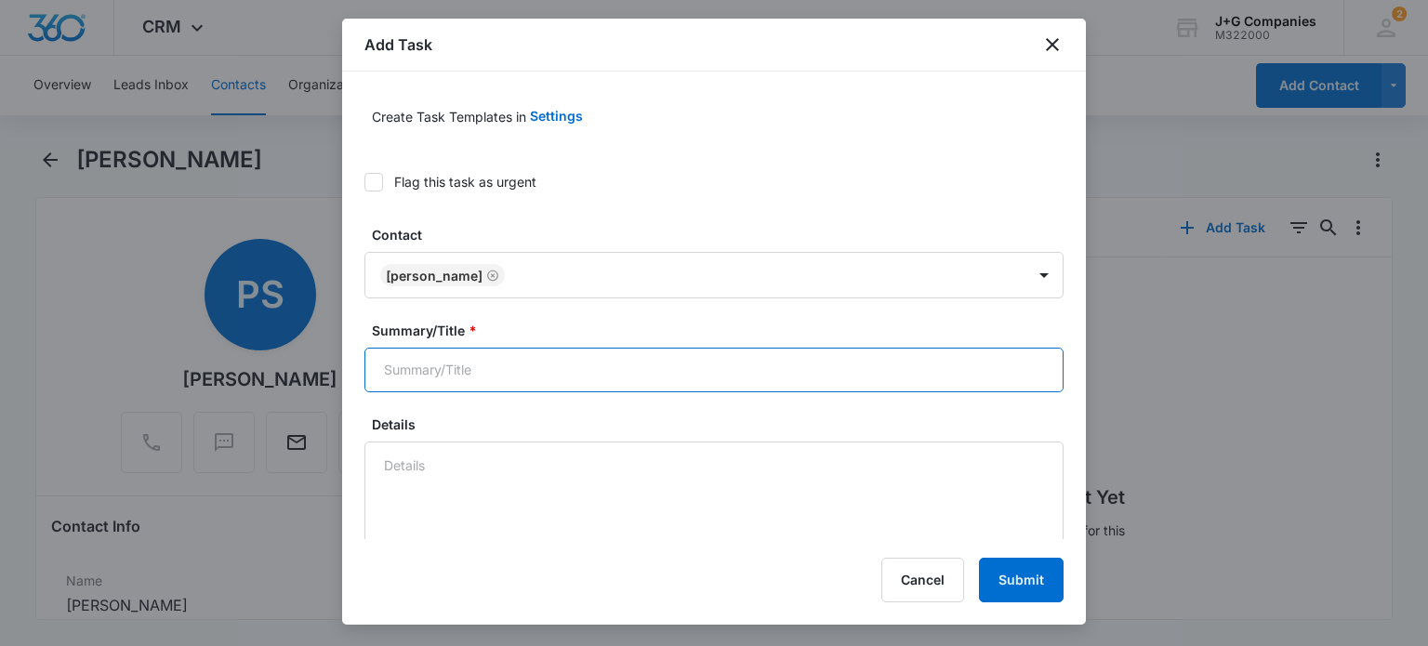
click at [507, 378] on input "Summary/Title *" at bounding box center [713, 370] width 699 height 45
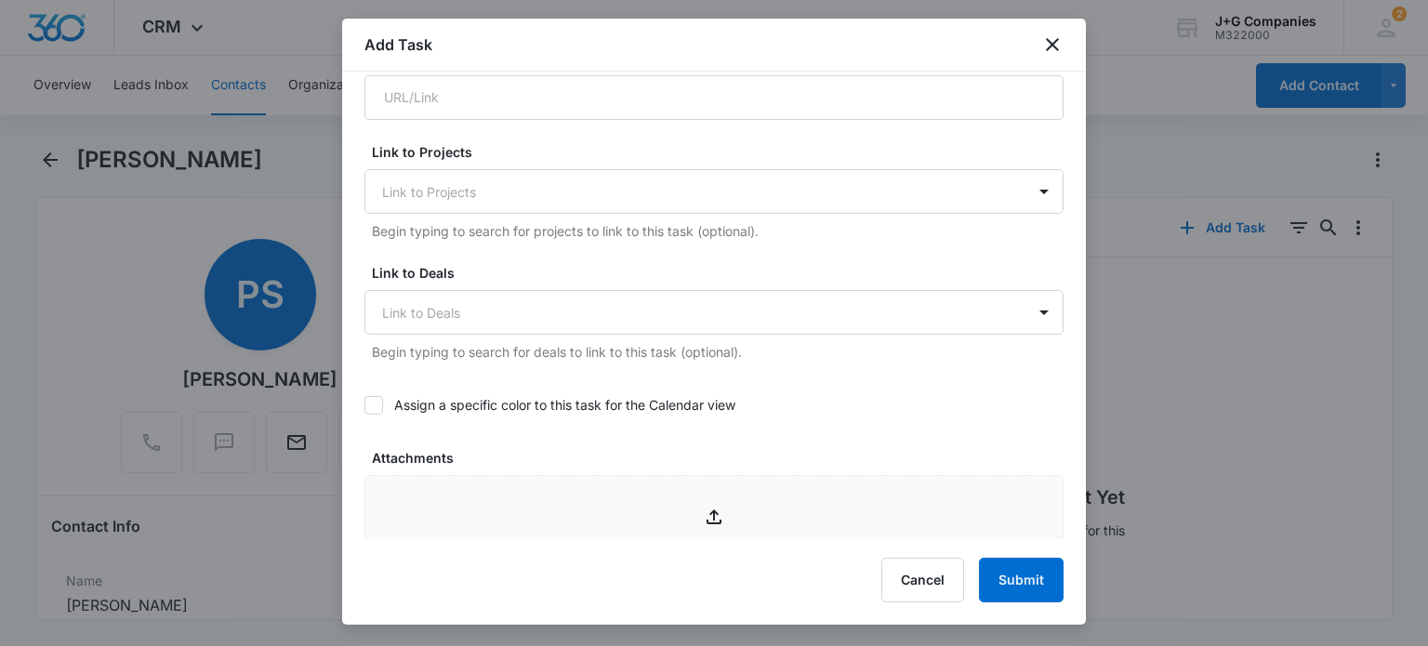
scroll to position [525, 0]
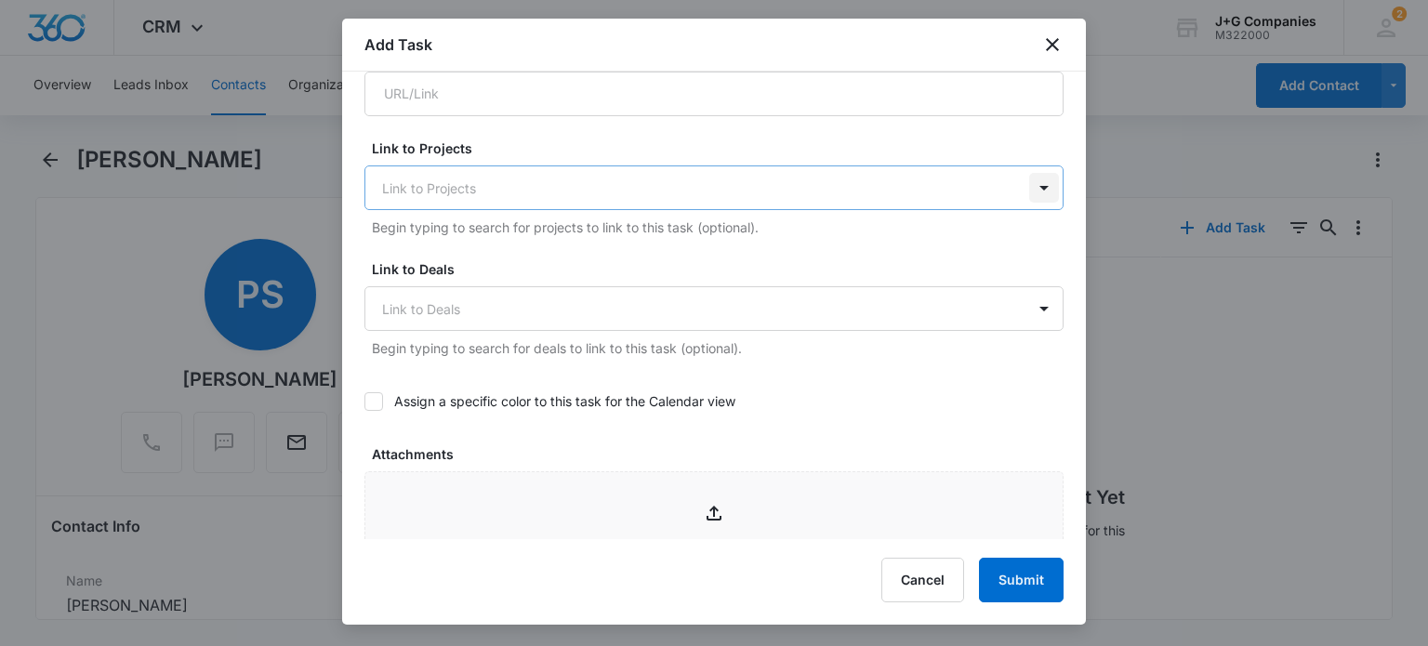
type input "FU on [PERSON_NAME] Pitch Deck"
click at [1033, 186] on div at bounding box center [1044, 188] width 30 height 30
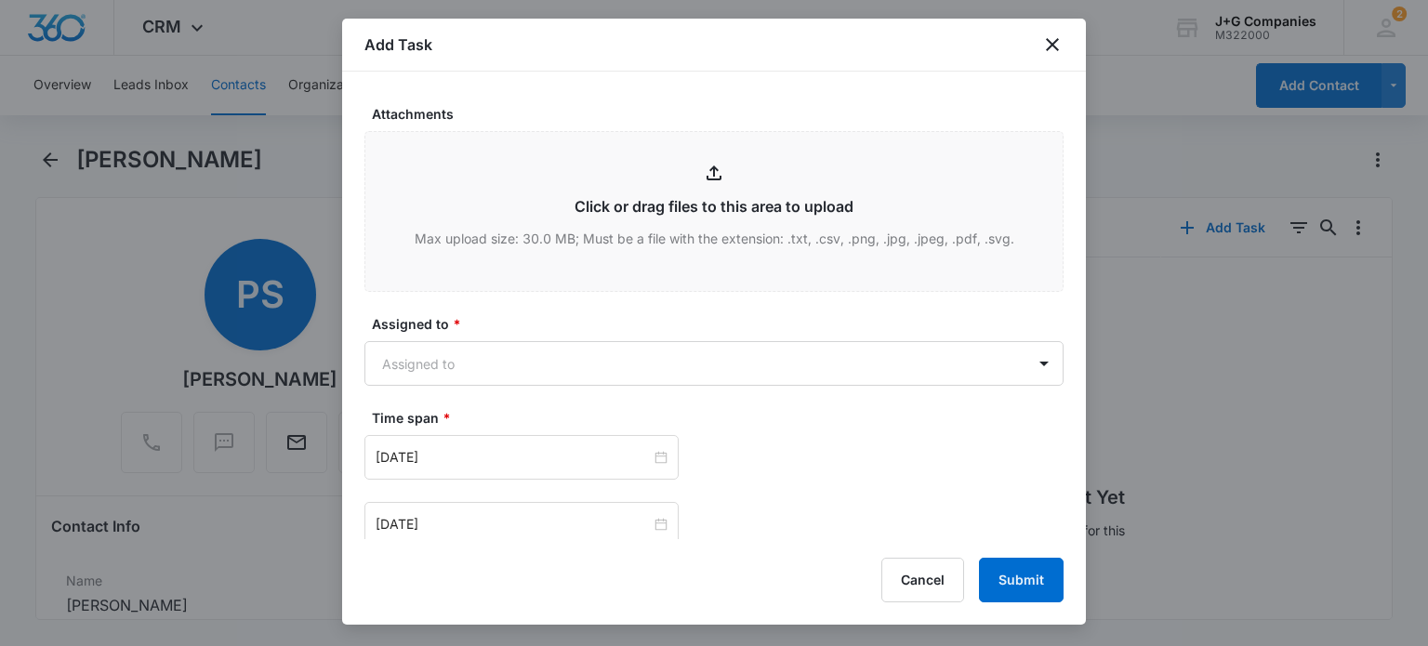
scroll to position [897, 0]
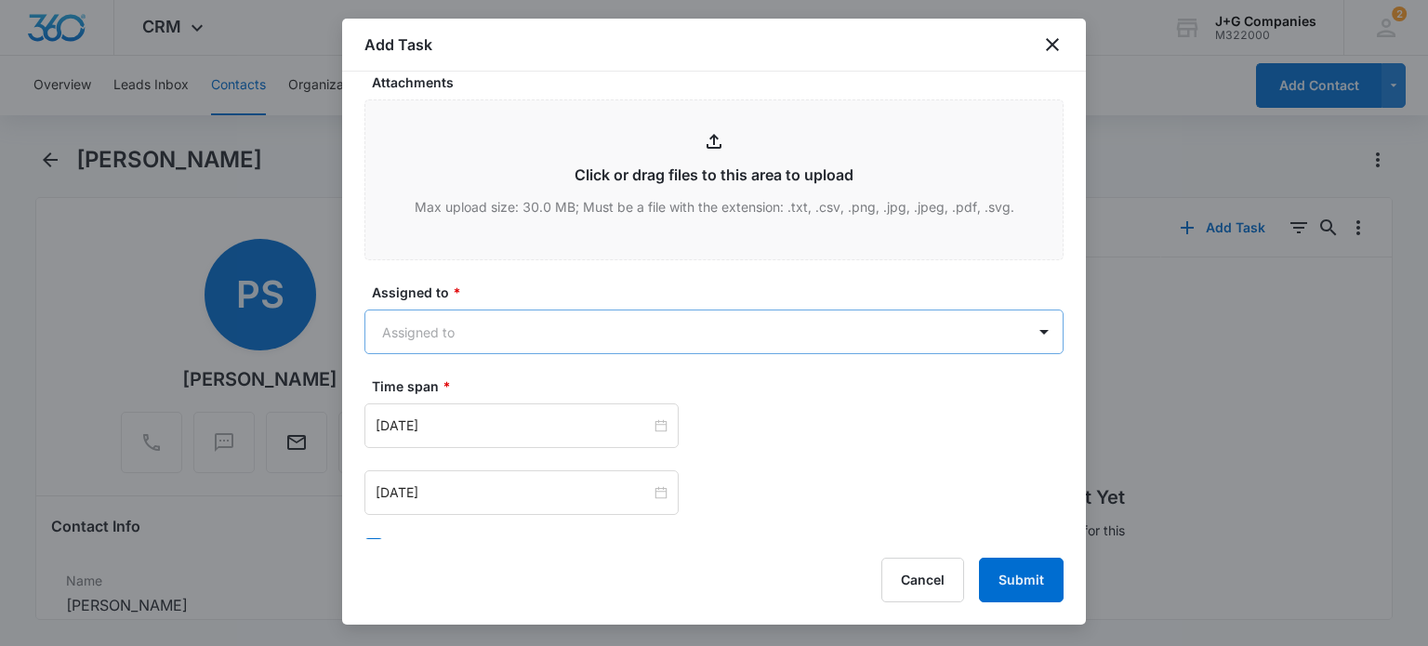
click at [456, 316] on body "CRM Apps Reputation Forms CRM Email Social Content Intelligence Files Brand Set…" at bounding box center [714, 323] width 1428 height 646
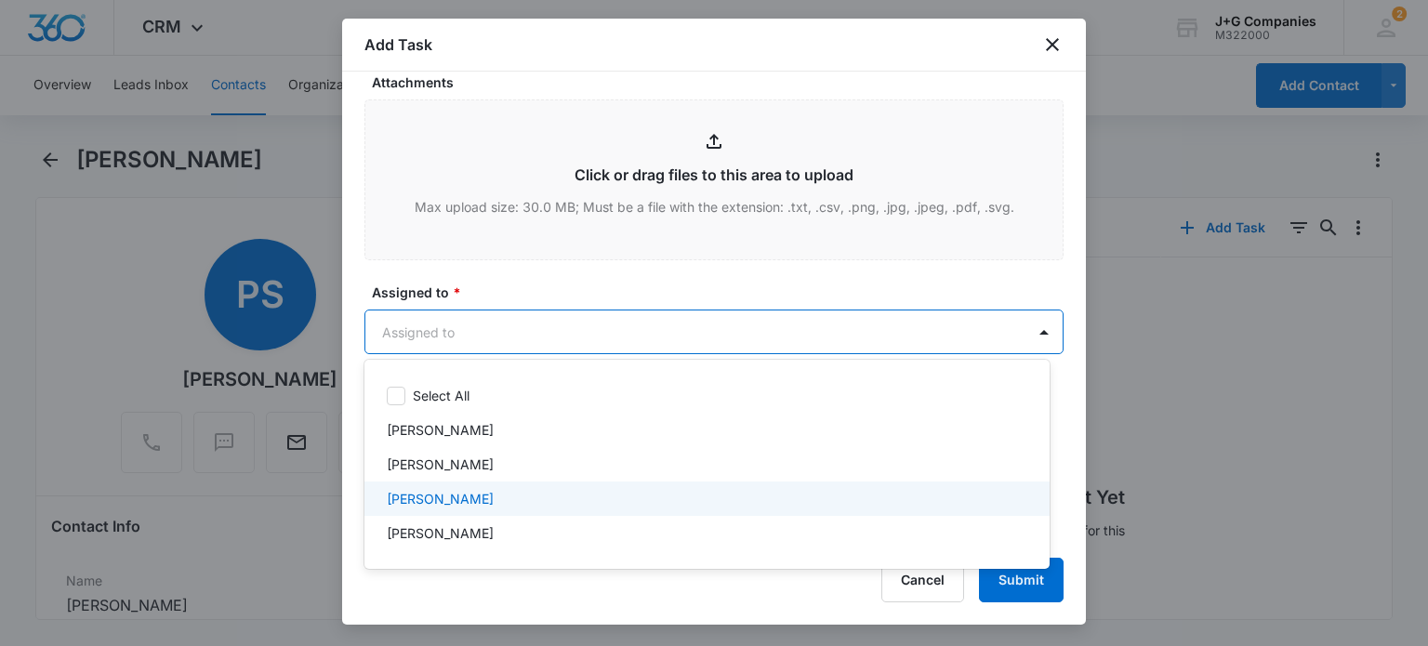
click at [438, 506] on p "[PERSON_NAME]" at bounding box center [440, 499] width 107 height 20
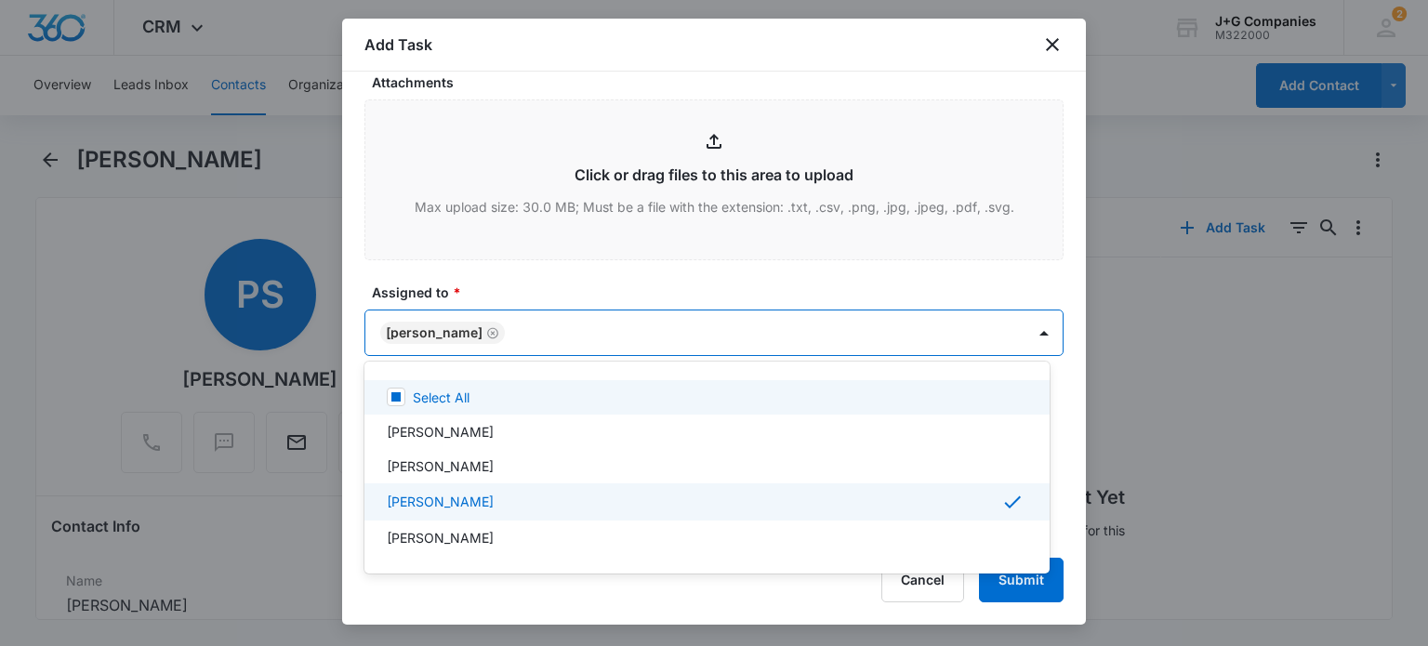
click at [591, 270] on div at bounding box center [714, 323] width 1428 height 646
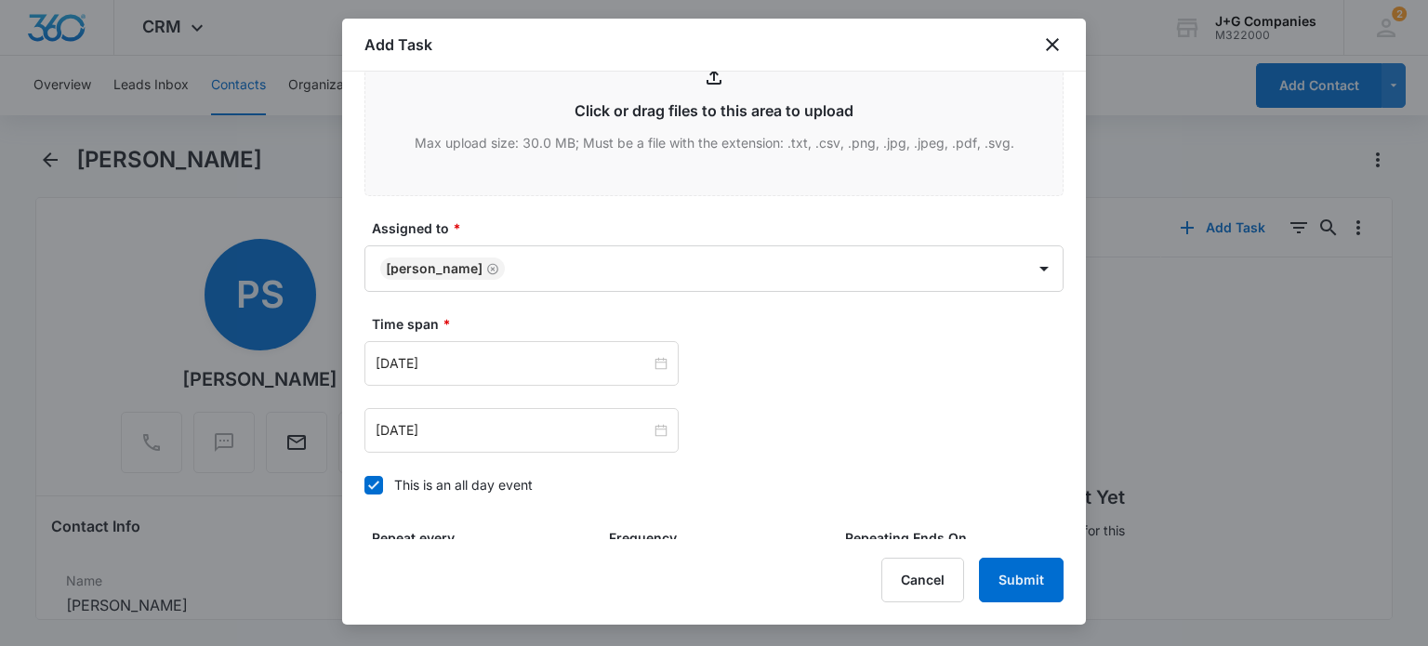
scroll to position [1083, 0]
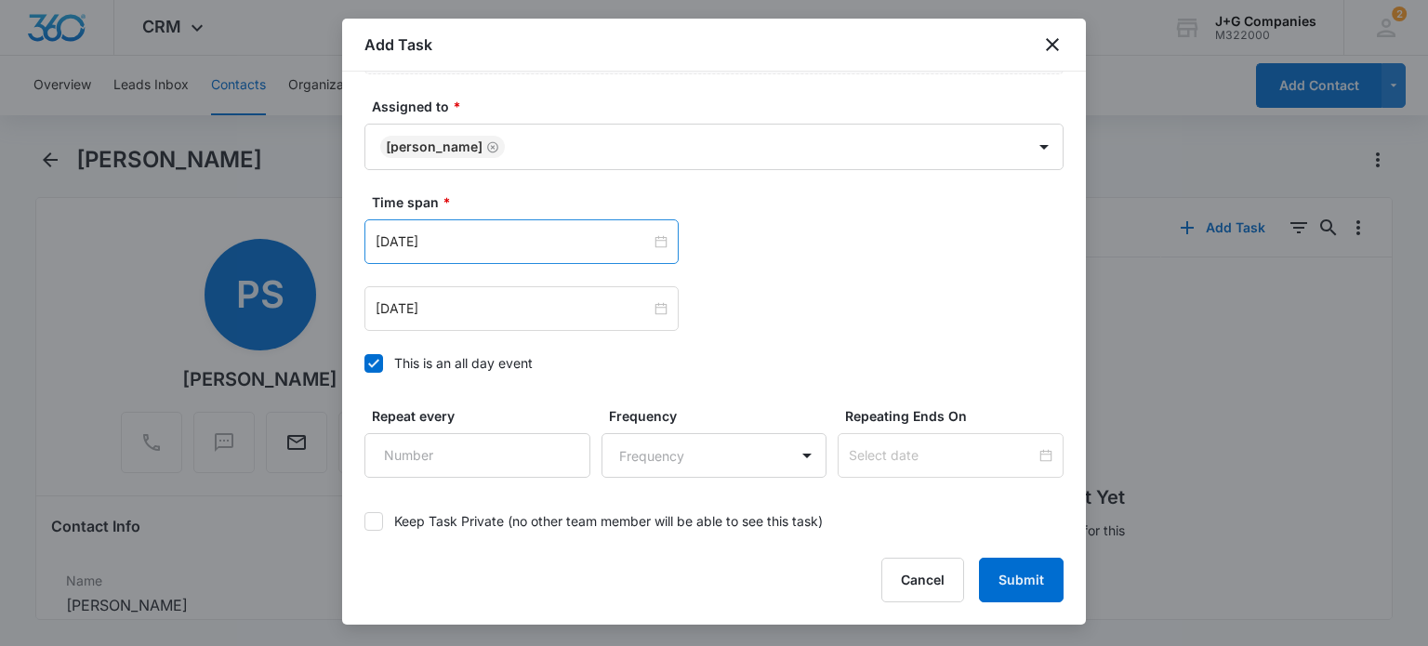
click at [665, 232] on div "[DATE]" at bounding box center [521, 241] width 314 height 45
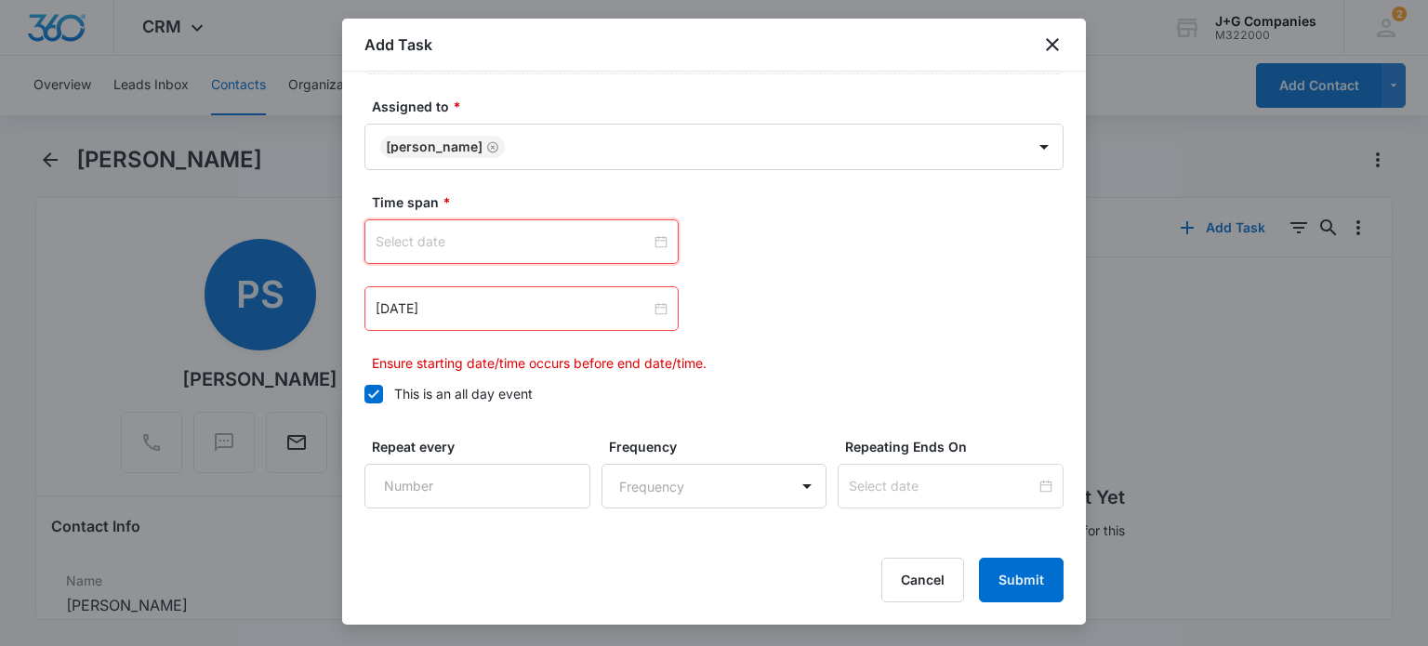
click at [652, 236] on div at bounding box center [521, 241] width 292 height 20
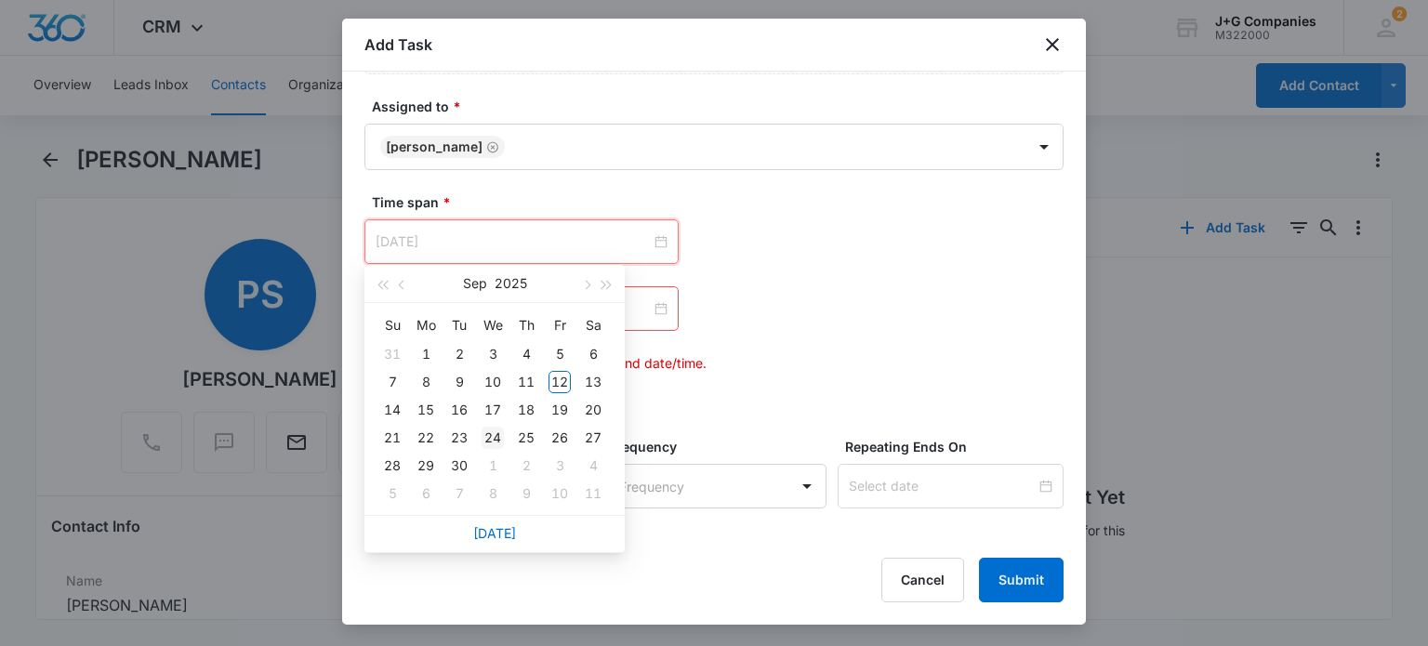
type input "[DATE]"
click at [492, 436] on div "24" at bounding box center [492, 438] width 22 height 22
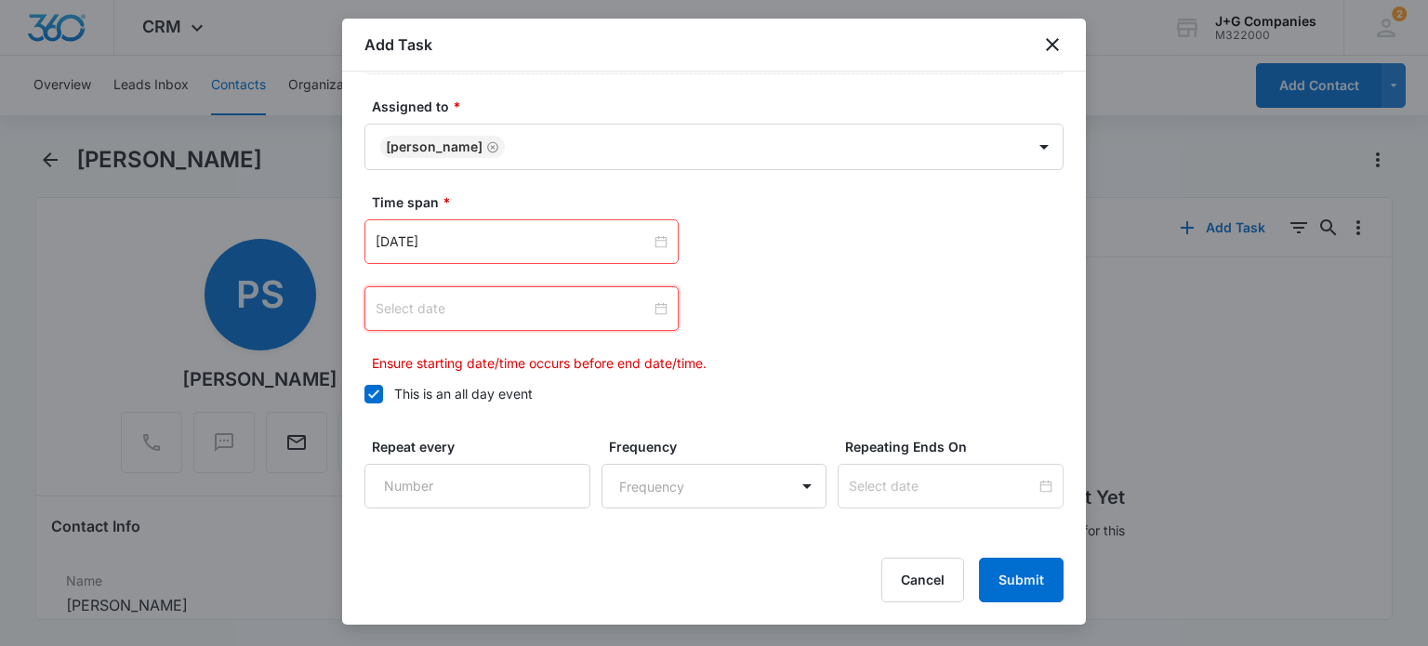
click at [620, 299] on input at bounding box center [512, 308] width 275 height 20
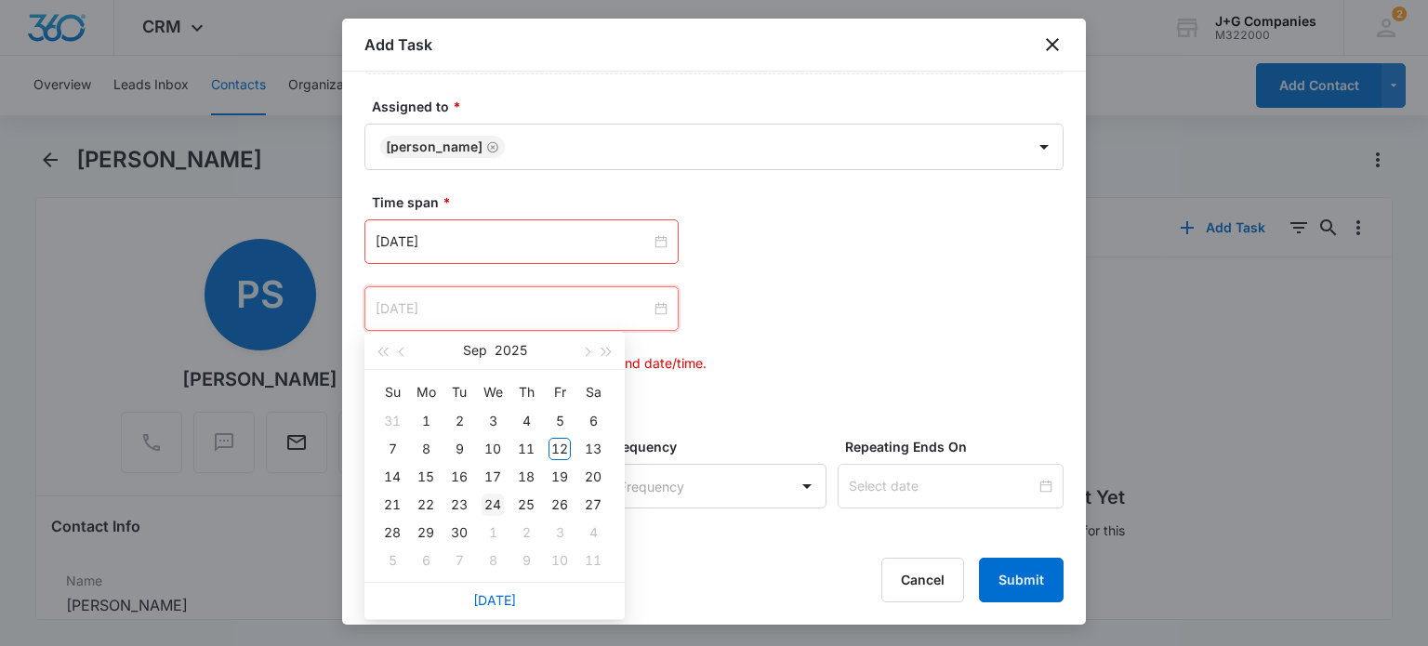
type input "[DATE]"
click at [490, 505] on div "24" at bounding box center [492, 505] width 22 height 22
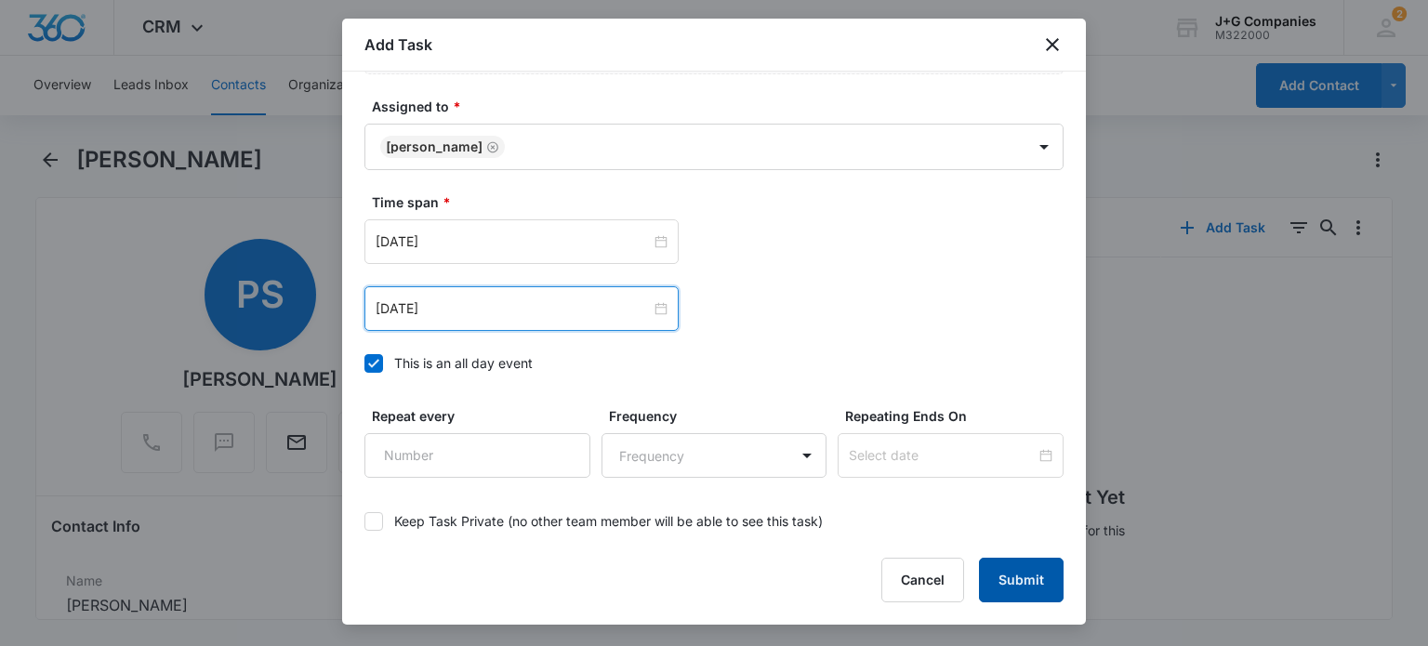
click at [1015, 568] on button "Submit" at bounding box center [1021, 580] width 85 height 45
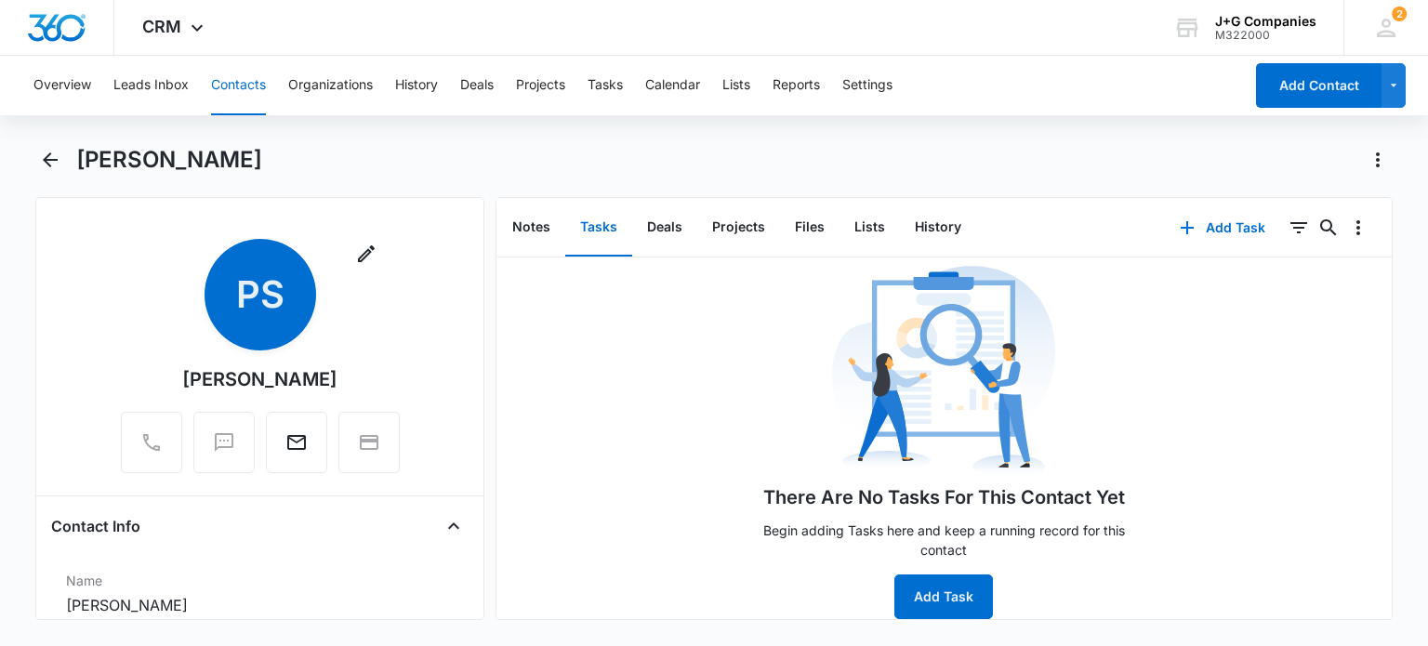
scroll to position [0, 0]
